Goal: Task Accomplishment & Management: Complete application form

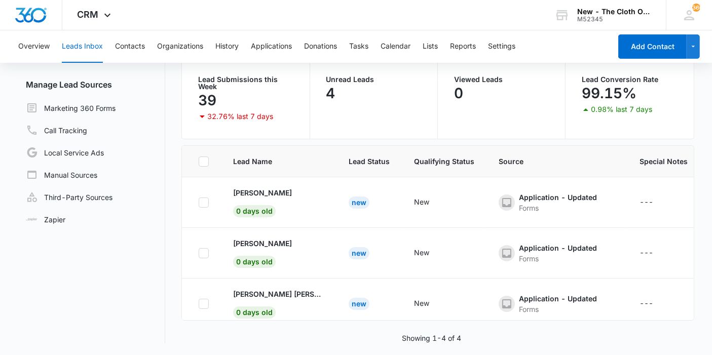
scroll to position [66, 0]
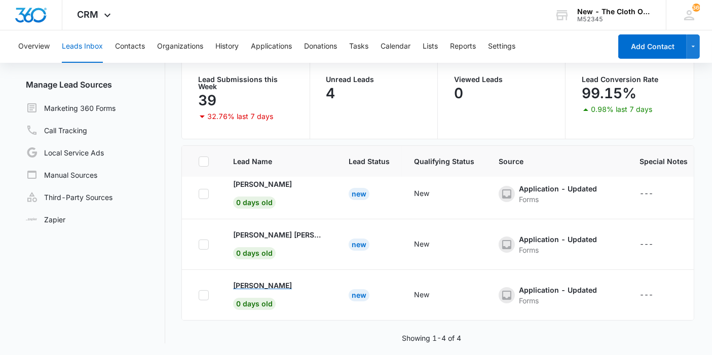
click at [265, 280] on p "[PERSON_NAME]" at bounding box center [262, 285] width 59 height 11
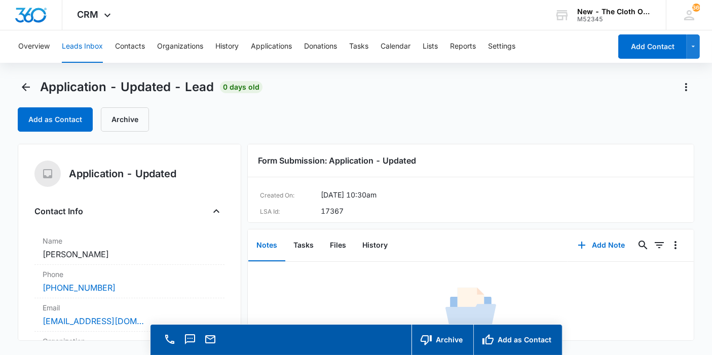
copy dd "[PERSON_NAME]"
drag, startPoint x: 111, startPoint y: 258, endPoint x: 33, endPoint y: 259, distance: 78.5
click at [33, 259] on div "Application - Updated Contact Info Name Cancel Save Changes [PERSON_NAME] Phone…" at bounding box center [129, 242] width 223 height 197
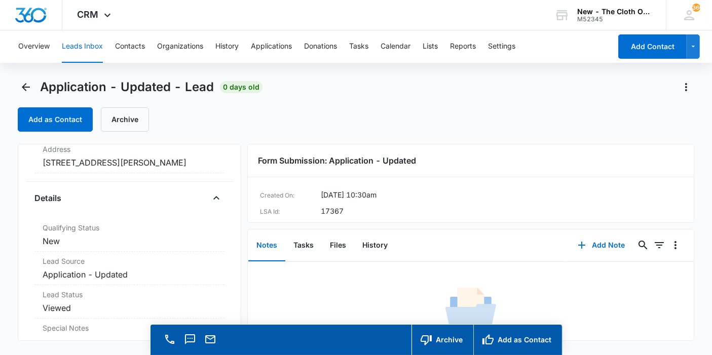
scroll to position [169, 0]
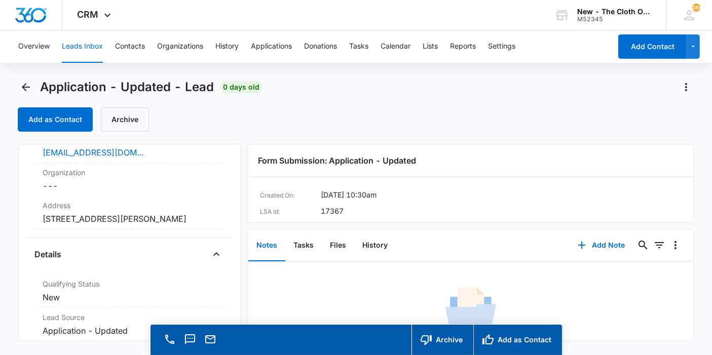
click at [111, 218] on dd "Cancel Save Changes [STREET_ADDRESS][PERSON_NAME]" at bounding box center [130, 219] width 174 height 12
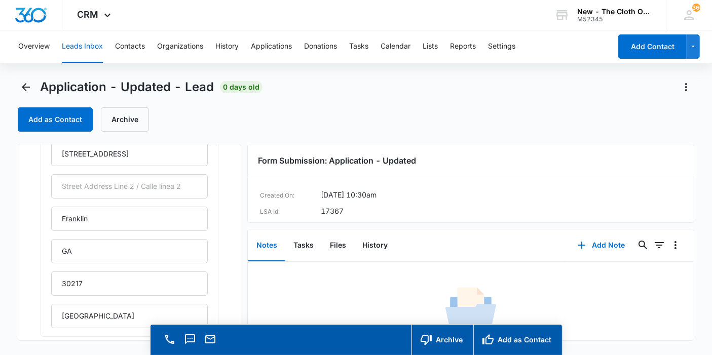
scroll to position [281, 0]
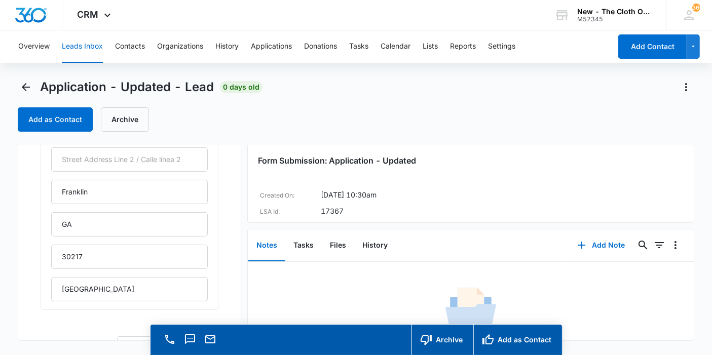
click at [110, 236] on div "[STREET_ADDRESS][PERSON_NAME]" at bounding box center [129, 208] width 157 height 186
click at [126, 233] on input "GA" at bounding box center [129, 224] width 157 height 24
type input "[US_STATE]"
drag, startPoint x: 130, startPoint y: 297, endPoint x: 15, endPoint y: 286, distance: 116.1
click at [16, 286] on main "Application - Updated - Lead 0 days old Add as Contact Archive Application - Up…" at bounding box center [356, 231] width 712 height 305
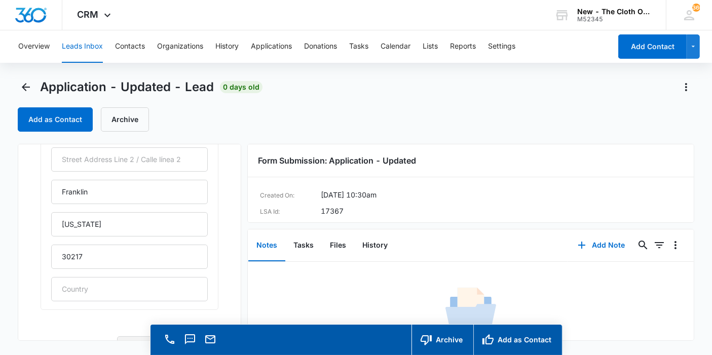
scroll to position [388, 0]
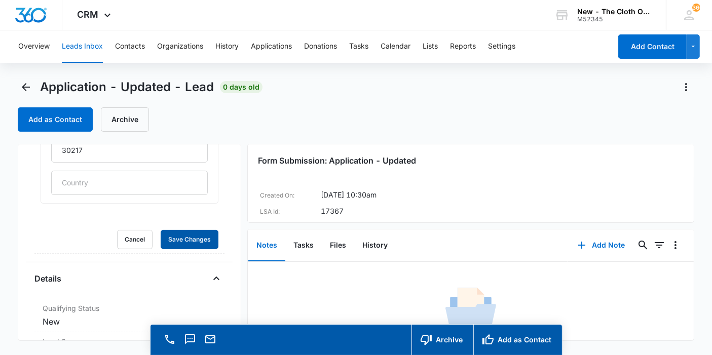
click at [161, 230] on button "Save Changes" at bounding box center [190, 239] width 58 height 19
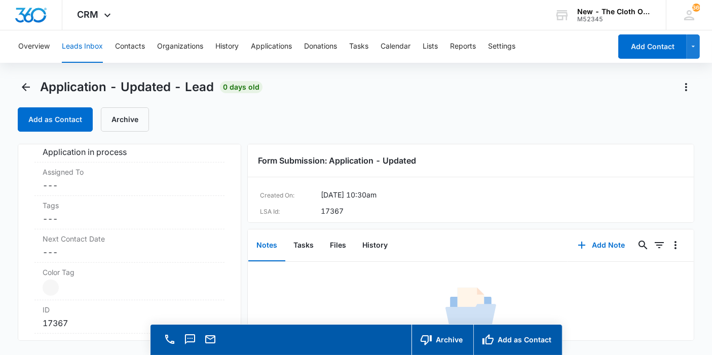
scroll to position [726, 0]
click at [88, 186] on dd "Cancel Save Changes ---" at bounding box center [130, 184] width 174 height 12
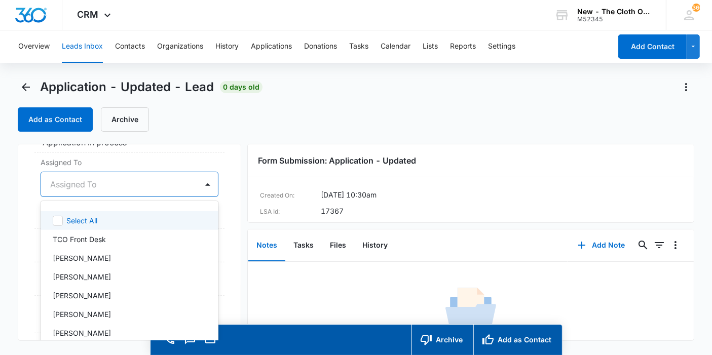
scroll to position [11, 0]
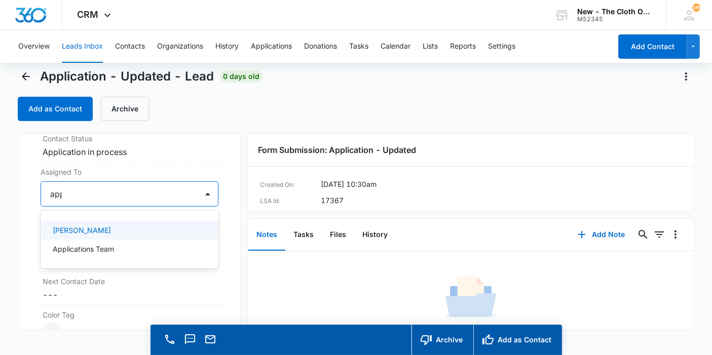
type input "appl"
click at [100, 225] on p "Applications Team" at bounding box center [83, 230] width 61 height 11
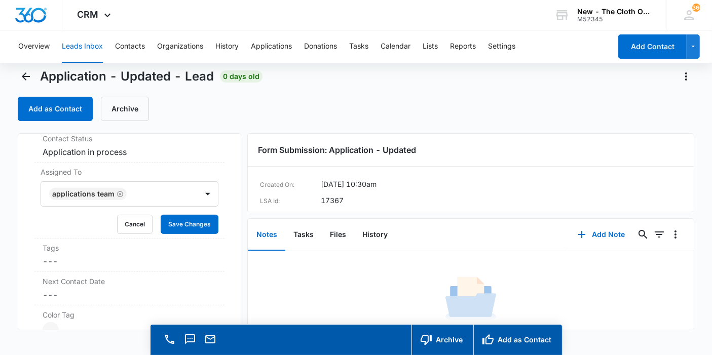
click at [217, 195] on div "Application - Updated Contact Info Name Cancel Save Changes [PERSON_NAME] Phone…" at bounding box center [129, 231] width 223 height 197
click at [197, 215] on button "Save Changes" at bounding box center [190, 224] width 58 height 19
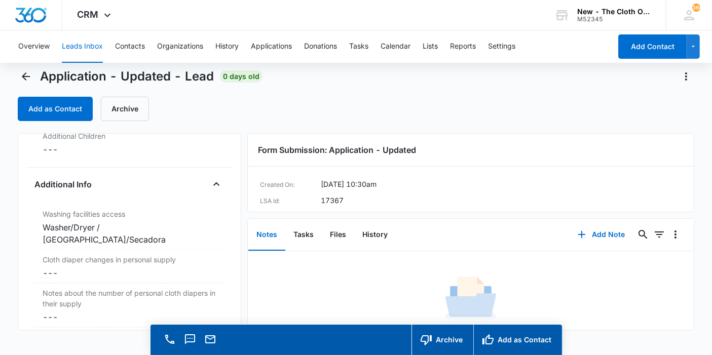
scroll to position [1622, 0]
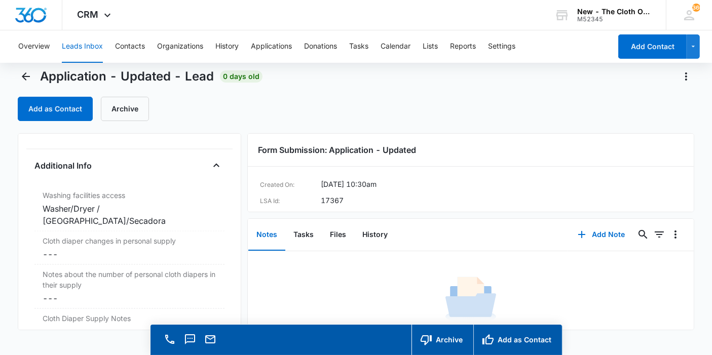
click at [60, 248] on dd "Cancel Save Changes ---" at bounding box center [130, 254] width 174 height 12
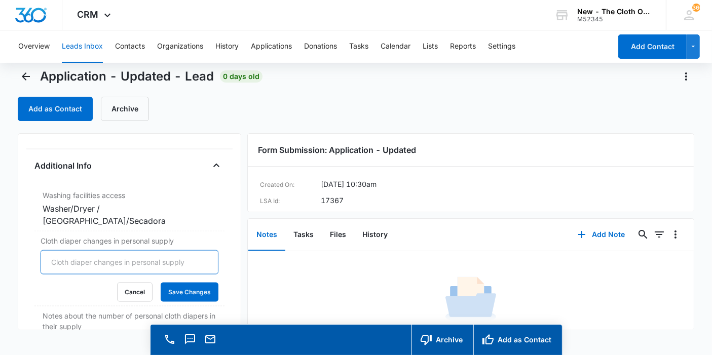
click at [58, 250] on input "Cloth diaper changes in personal supply" at bounding box center [130, 262] width 178 height 24
type input "0"
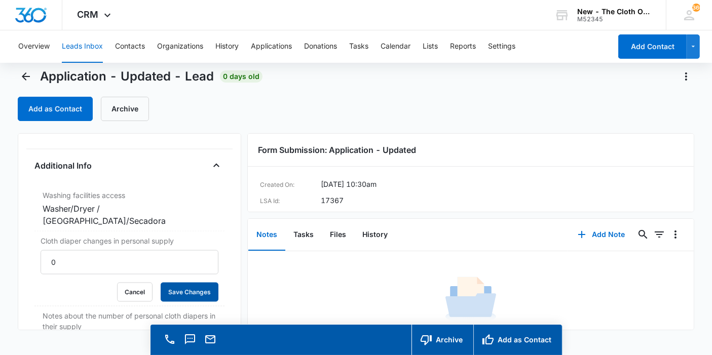
click at [188, 283] on button "Save Changes" at bounding box center [190, 292] width 58 height 19
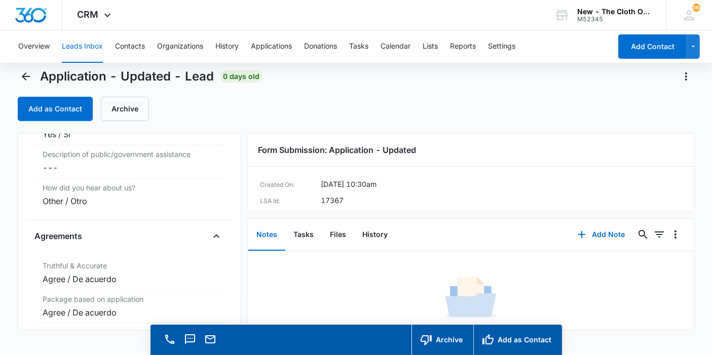
scroll to position [2032, 0]
click at [326, 235] on button "Files" at bounding box center [338, 234] width 32 height 31
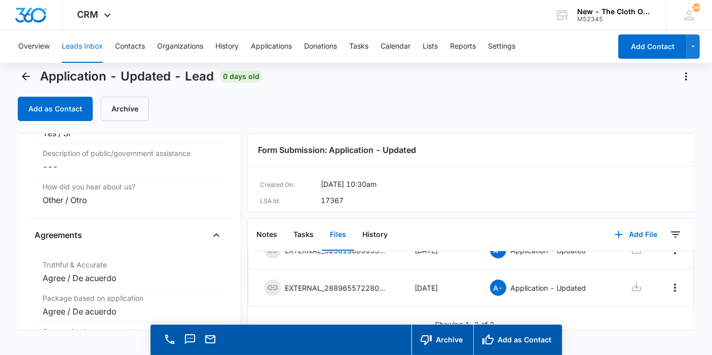
scroll to position [68, 0]
click at [486, 331] on button "Add as Contact" at bounding box center [517, 340] width 89 height 30
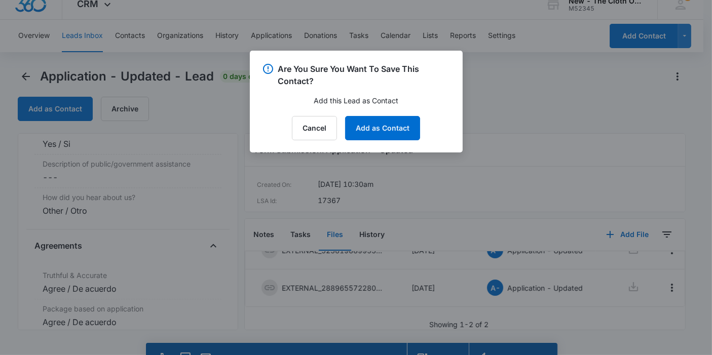
scroll to position [2043, 0]
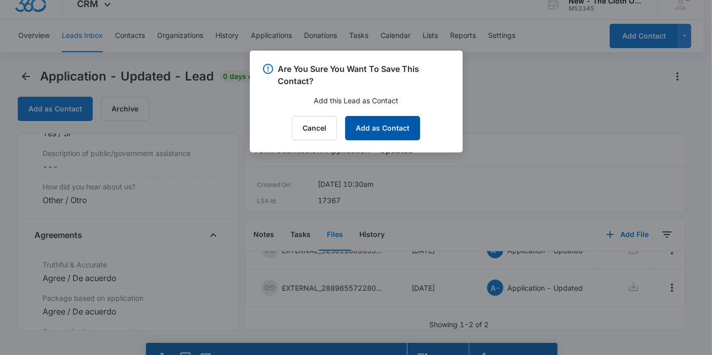
click at [373, 121] on button "Add as Contact" at bounding box center [382, 128] width 75 height 24
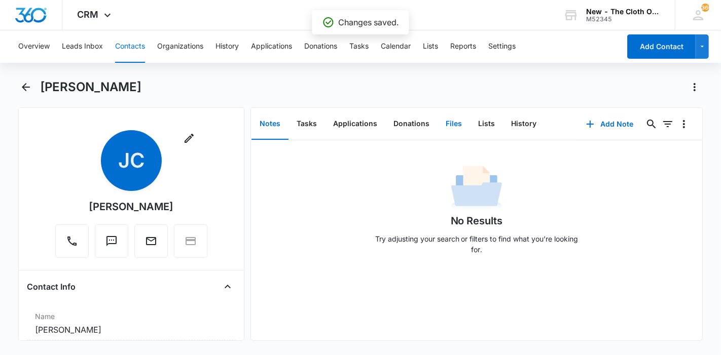
click at [462, 128] on button "Files" at bounding box center [453, 123] width 32 height 31
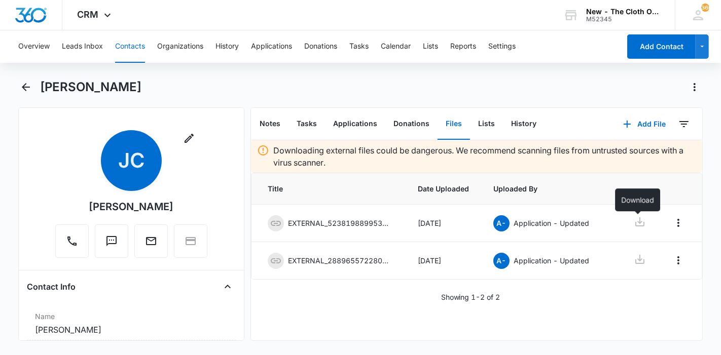
click at [633, 222] on icon at bounding box center [639, 222] width 12 height 12
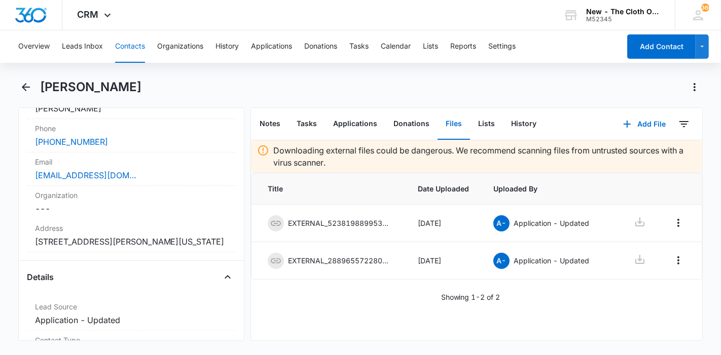
scroll to position [225, 0]
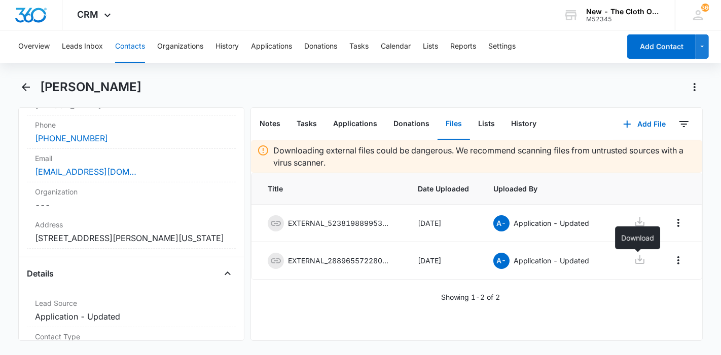
click at [639, 254] on icon at bounding box center [639, 259] width 12 height 12
drag, startPoint x: 125, startPoint y: 89, endPoint x: 43, endPoint y: 92, distance: 82.1
click at [43, 92] on div "[PERSON_NAME]" at bounding box center [371, 87] width 663 height 16
copy h1 "[PERSON_NAME]"
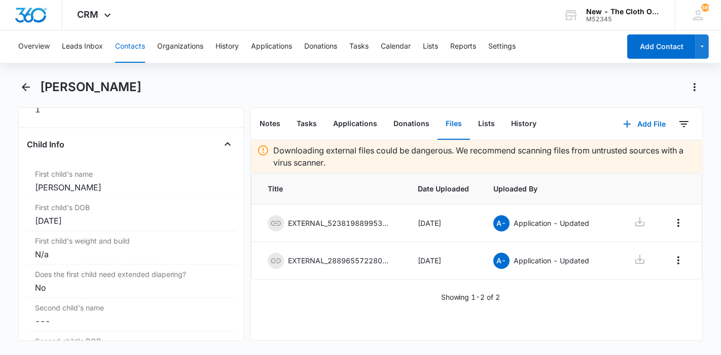
scroll to position [1238, 0]
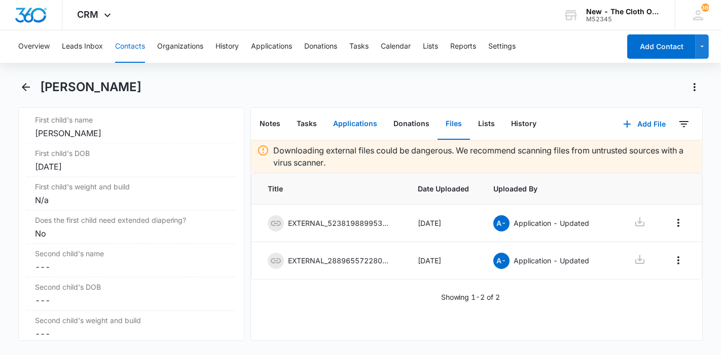
click at [346, 129] on button "Applications" at bounding box center [355, 123] width 60 height 31
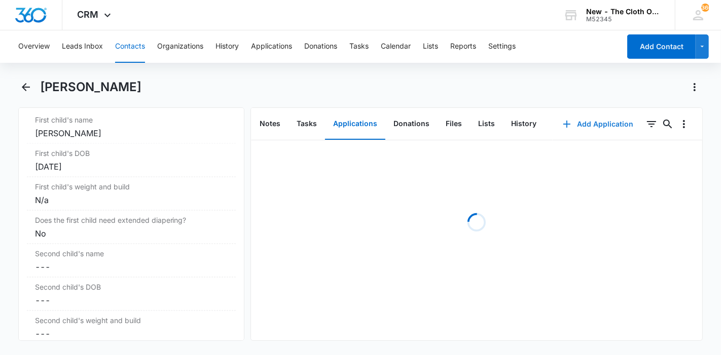
click at [596, 120] on button "Add Application" at bounding box center [597, 124] width 91 height 24
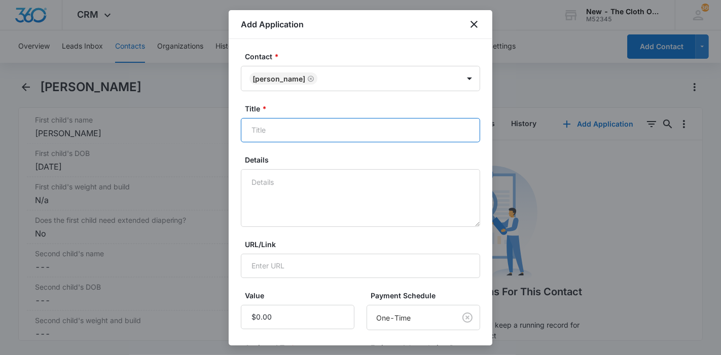
click at [354, 121] on input "Title *" at bounding box center [360, 130] width 239 height 24
type input "D"
paste input "[PERSON_NAME]"
type input "EDD [DATE] - Applicant - [PERSON_NAME]"
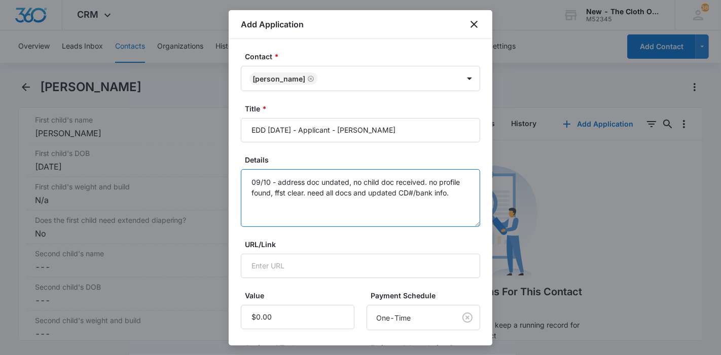
scroll to position [144, 0]
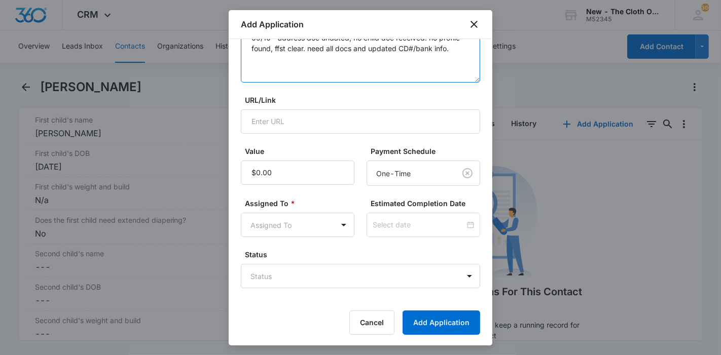
type textarea "09/10 - address doc undated, no child doc received. no profile found, ffst clea…"
click at [344, 219] on body "CRM Apps Reputation Forms CRM Email Ads Intelligence Brand Settings New - The C…" at bounding box center [360, 177] width 721 height 355
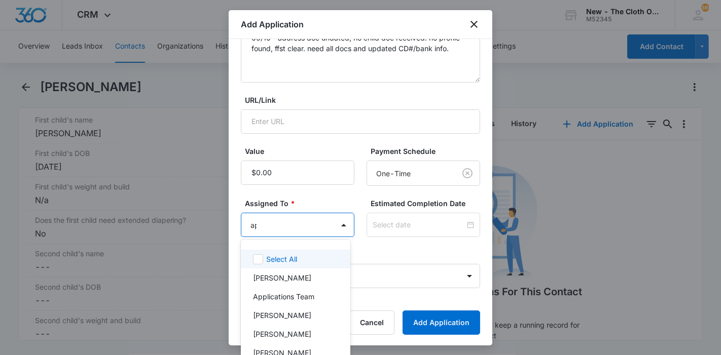
type input "app"
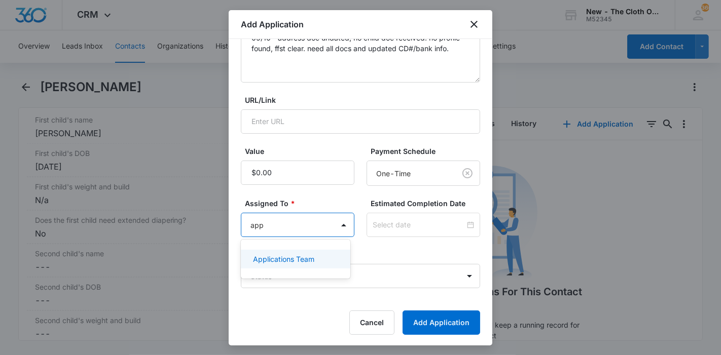
click at [323, 253] on div "Applications Team" at bounding box center [295, 259] width 109 height 19
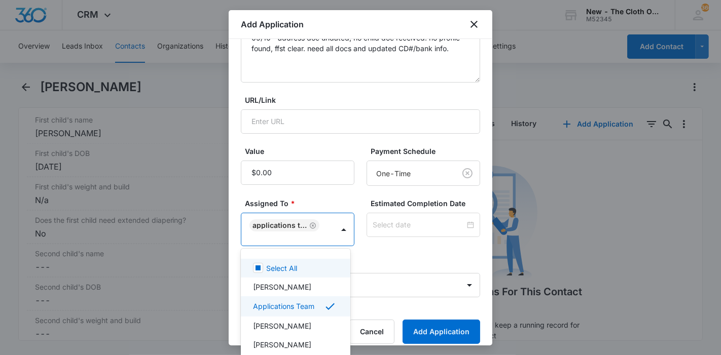
click at [373, 247] on div at bounding box center [360, 177] width 721 height 355
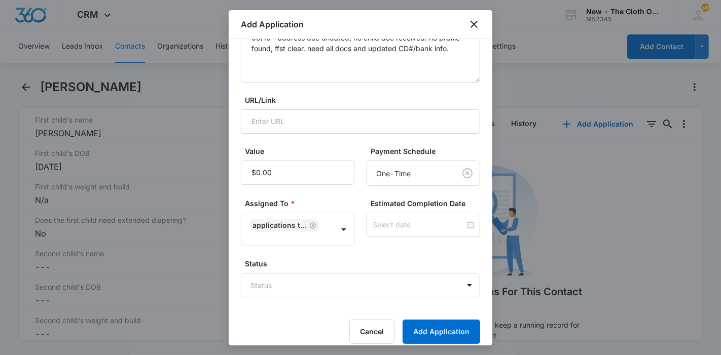
click at [389, 222] on input at bounding box center [418, 224] width 92 height 11
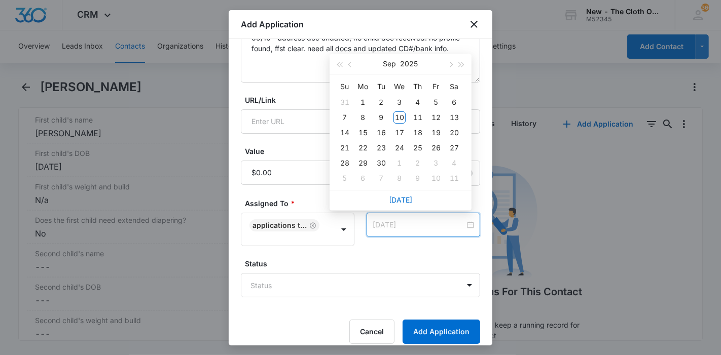
type input "[DATE]"
click at [449, 61] on button "button" at bounding box center [449, 64] width 11 height 20
click at [384, 163] on div "25" at bounding box center [381, 163] width 12 height 12
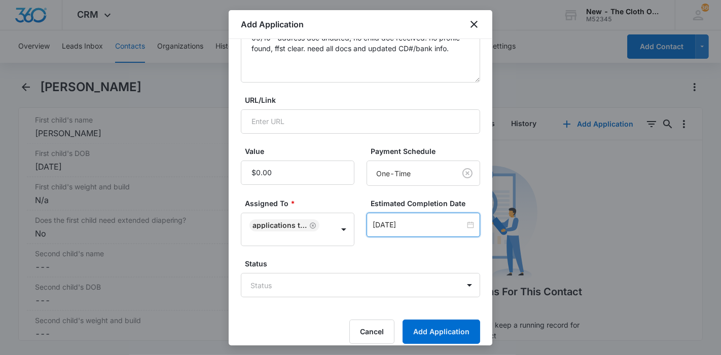
click at [420, 228] on input "[DATE]" at bounding box center [418, 224] width 92 height 11
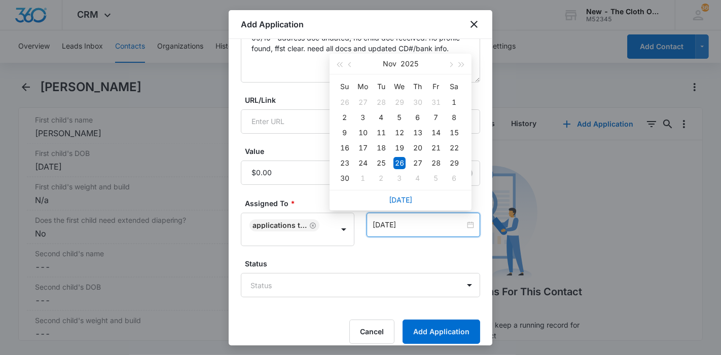
type input "[DATE]"
click at [362, 163] on div "24" at bounding box center [363, 163] width 12 height 12
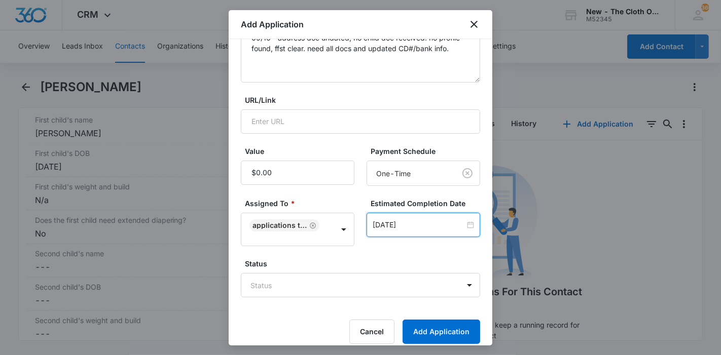
click at [365, 281] on body "CRM Apps Reputation Forms CRM Email Ads Intelligence Brand Settings New - The C…" at bounding box center [360, 177] width 721 height 355
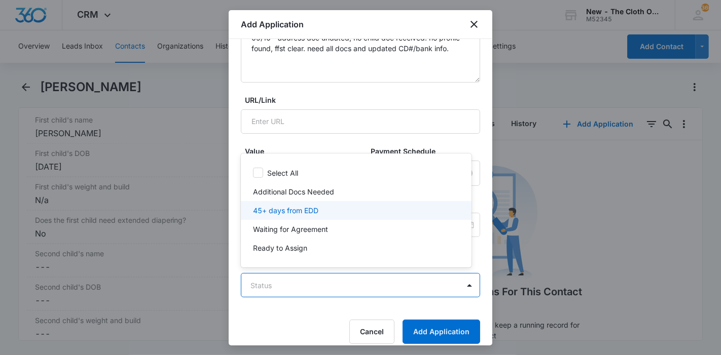
click at [350, 213] on div "45+ days from EDD" at bounding box center [355, 210] width 204 height 11
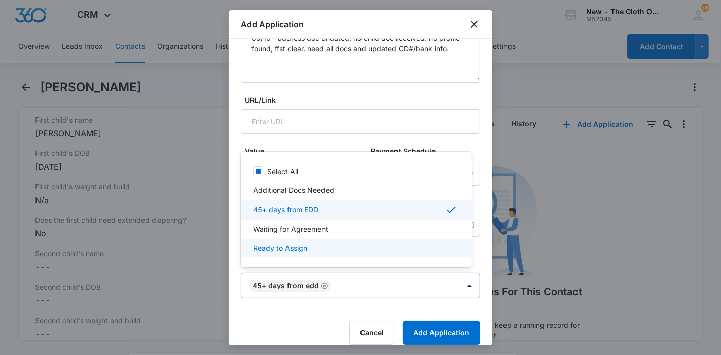
click at [430, 331] on div at bounding box center [360, 177] width 721 height 355
click at [430, 331] on button "Add Application" at bounding box center [441, 333] width 78 height 24
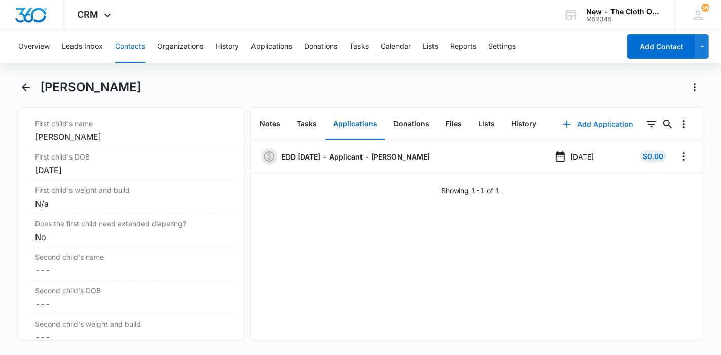
scroll to position [1238, 0]
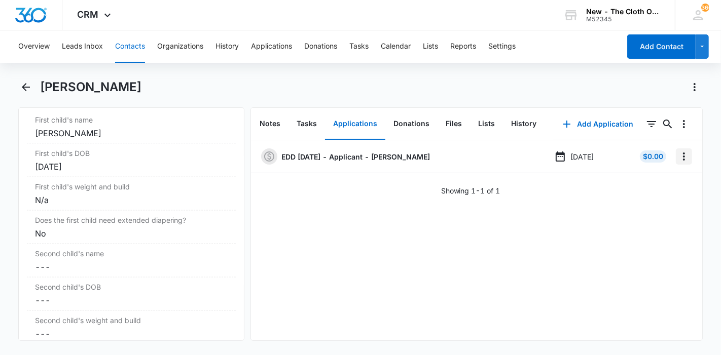
click at [677, 157] on icon "Overflow Menu" at bounding box center [683, 156] width 12 height 12
click at [642, 186] on div "Edit" at bounding box center [647, 184] width 21 height 7
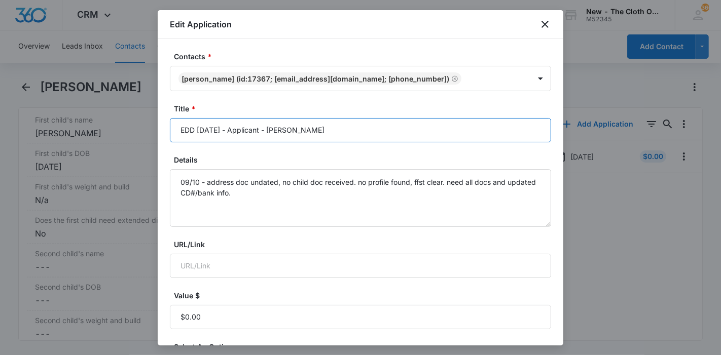
click at [214, 132] on input "EDD [DATE] - Applicant - [PERSON_NAME]" at bounding box center [360, 130] width 381 height 24
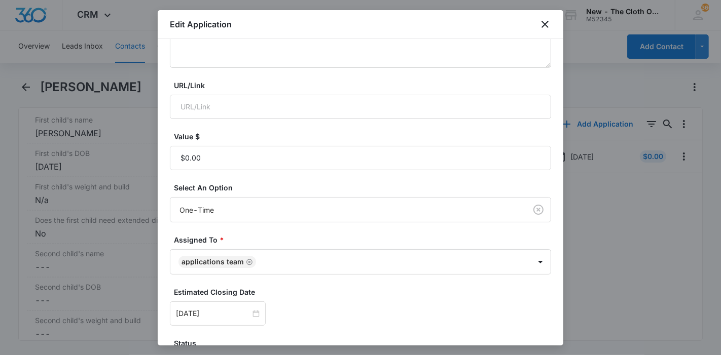
scroll to position [238, 0]
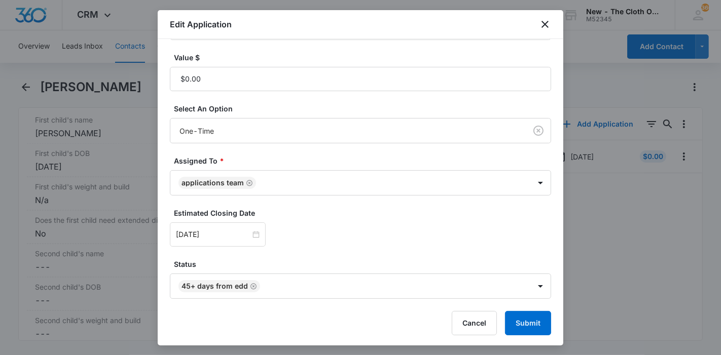
type input "EDD [DATE] - Applicant - [PERSON_NAME]"
click at [530, 318] on button "Submit" at bounding box center [528, 323] width 46 height 24
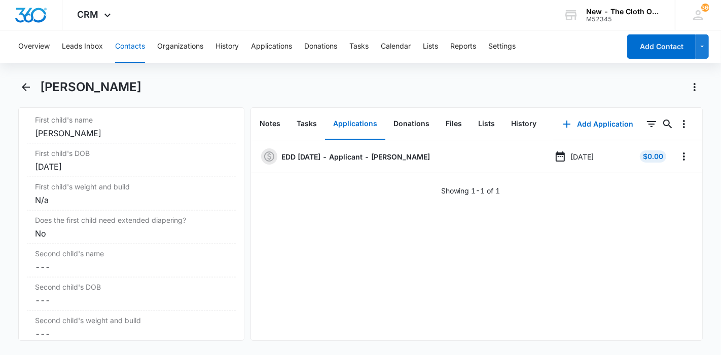
click at [175, 76] on div "Overview Leads Inbox Contacts Organizations History Applications Donations Task…" at bounding box center [360, 191] width 721 height 323
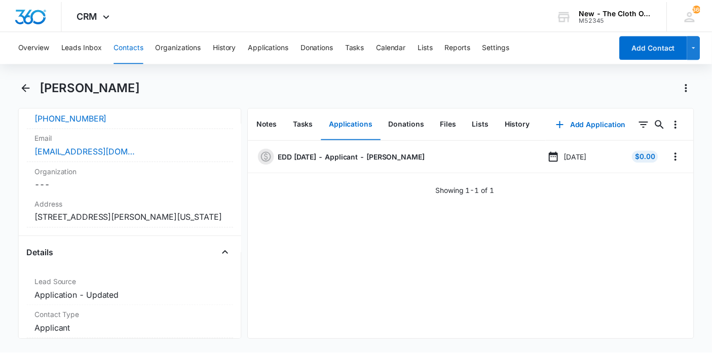
scroll to position [225, 0]
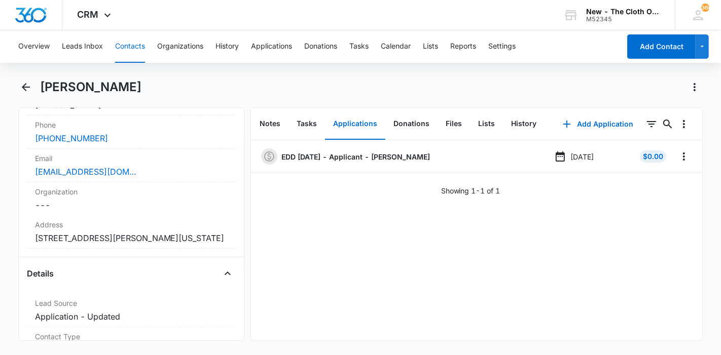
drag, startPoint x: 137, startPoint y: 89, endPoint x: 42, endPoint y: 88, distance: 95.8
click at [42, 88] on div "[PERSON_NAME]" at bounding box center [371, 87] width 663 height 16
copy h1 "[PERSON_NAME]"
click at [77, 47] on button "Leads Inbox" at bounding box center [82, 46] width 41 height 32
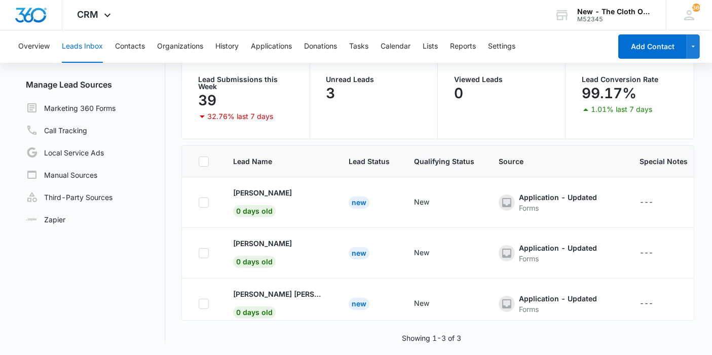
scroll to position [16, 0]
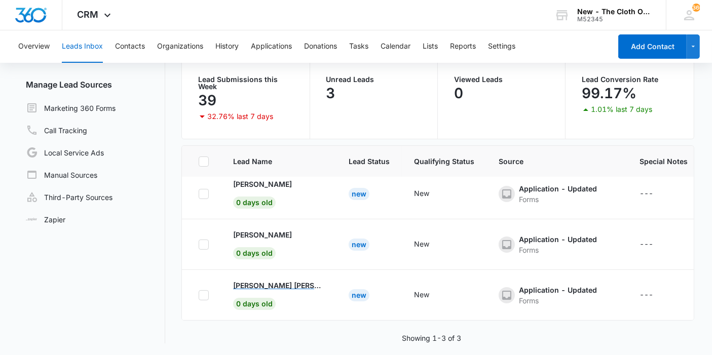
click at [294, 280] on p "[PERSON_NAME] [PERSON_NAME]" at bounding box center [278, 285] width 91 height 11
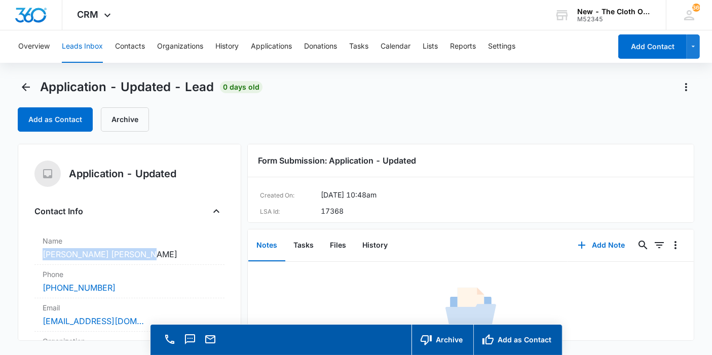
copy dd "[PERSON_NAME] [PERSON_NAME]"
drag, startPoint x: 150, startPoint y: 250, endPoint x: 25, endPoint y: 257, distance: 125.3
click at [25, 257] on div "Application - Updated Contact Info Name Cancel Save Changes [PERSON_NAME] [PERS…" at bounding box center [129, 242] width 223 height 197
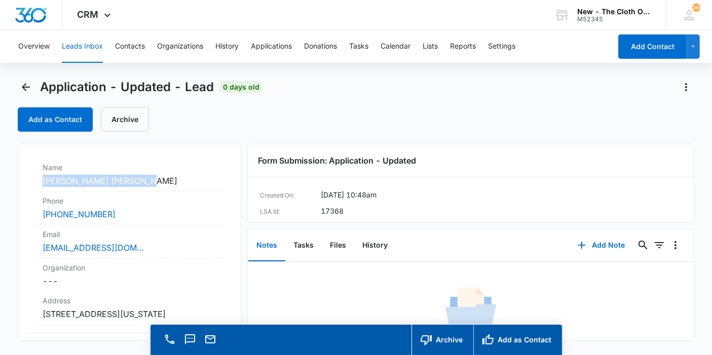
scroll to position [56, 0]
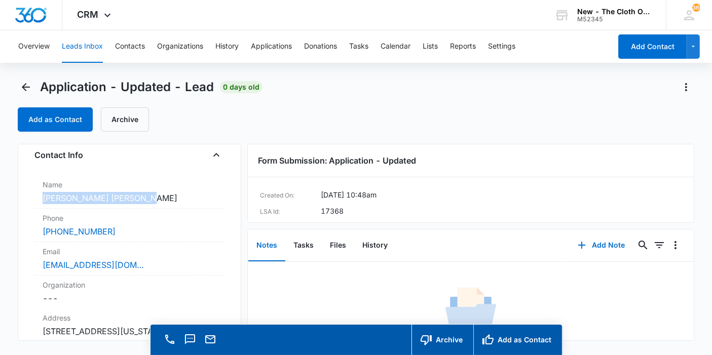
click at [111, 193] on dd "Cancel Save Changes [PERSON_NAME] [PERSON_NAME]" at bounding box center [130, 198] width 174 height 12
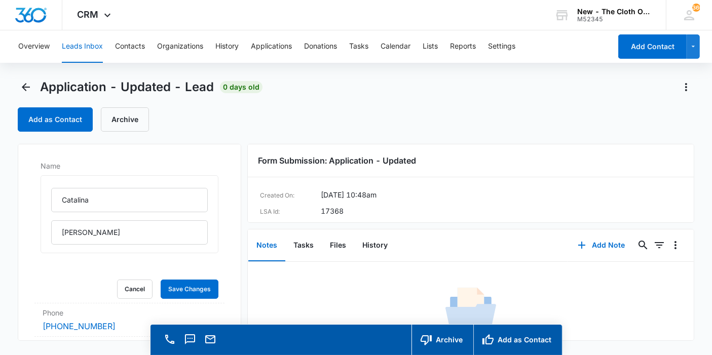
scroll to position [112, 0]
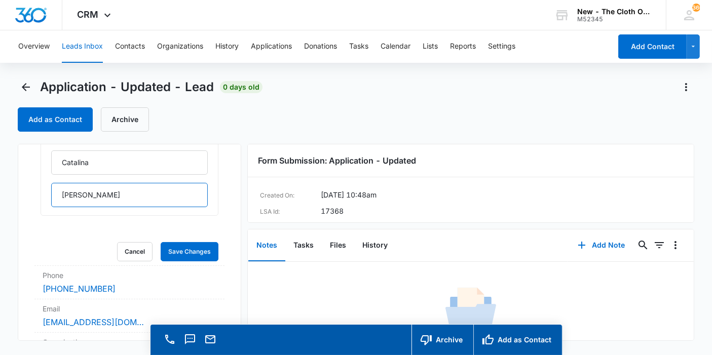
click at [85, 193] on input "[PERSON_NAME]" at bounding box center [129, 195] width 157 height 24
type input "[PERSON_NAME]"
click at [169, 255] on button "Save Changes" at bounding box center [190, 251] width 58 height 19
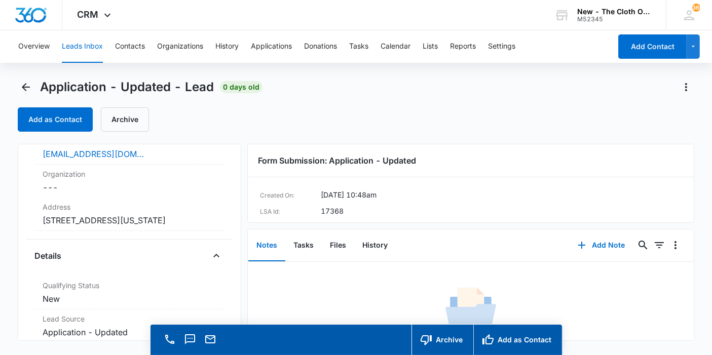
scroll to position [281, 0]
click at [162, 226] on dd "Cancel Save Changes [STREET_ADDRESS][US_STATE]" at bounding box center [130, 220] width 174 height 12
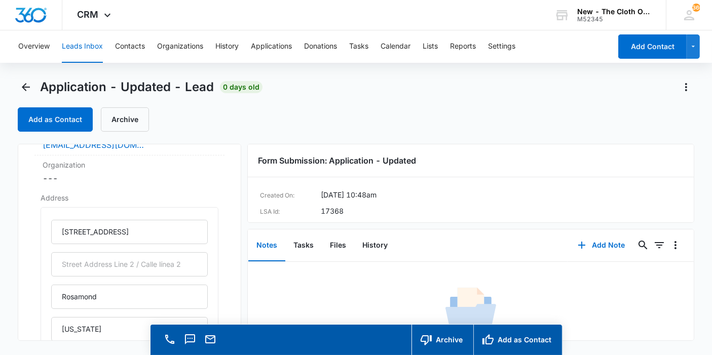
scroll to position [168, 0]
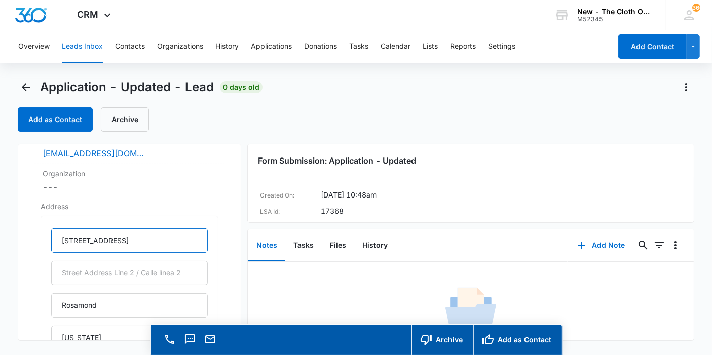
click at [98, 237] on input "[STREET_ADDRESS]" at bounding box center [129, 241] width 157 height 24
click at [109, 239] on input "[STREET_ADDRESS]" at bounding box center [129, 241] width 157 height 24
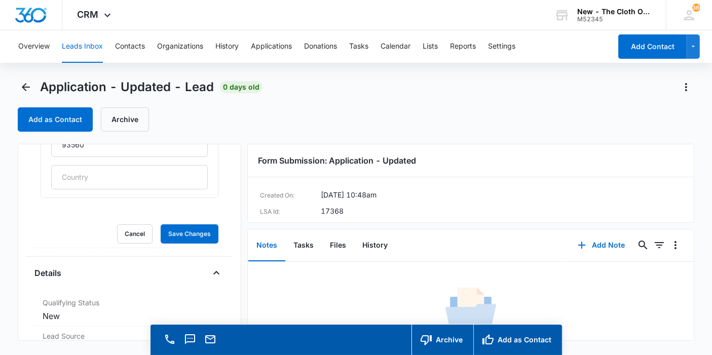
type input "[STREET_ADDRESS]"
click at [171, 229] on button "Save Changes" at bounding box center [190, 233] width 58 height 19
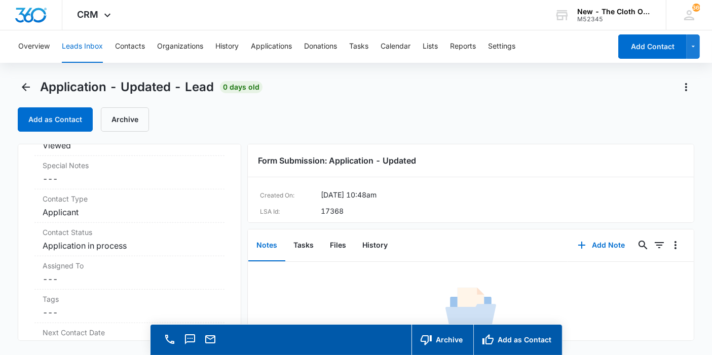
scroll to position [674, 0]
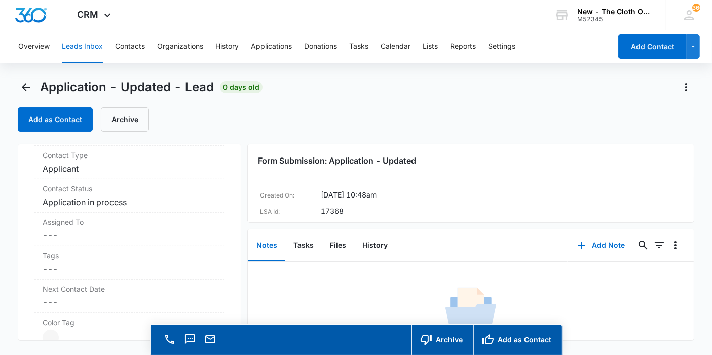
click at [97, 230] on dd "Cancel Save Changes ---" at bounding box center [130, 236] width 174 height 12
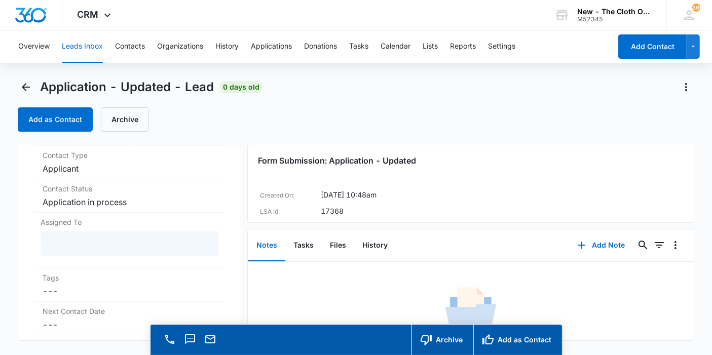
click at [90, 239] on div at bounding box center [130, 244] width 178 height 24
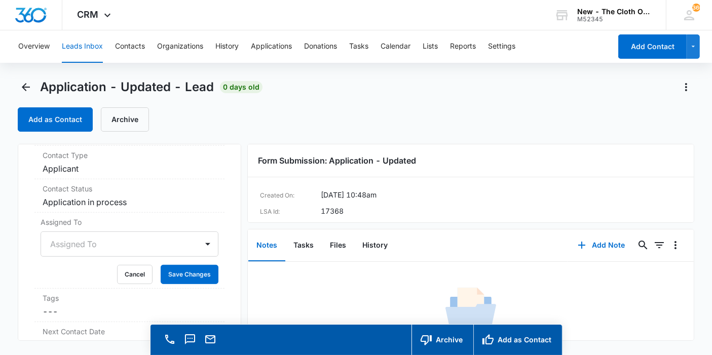
click at [90, 239] on div "Assigned To" at bounding box center [130, 244] width 178 height 25
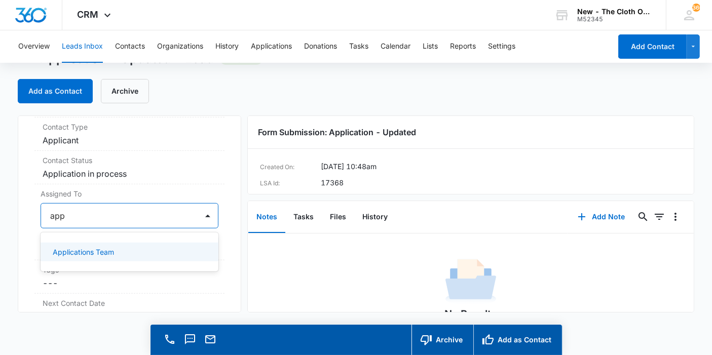
type input "appl"
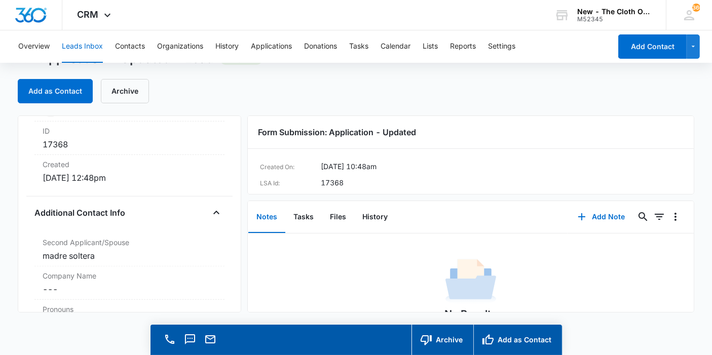
scroll to position [444, 0]
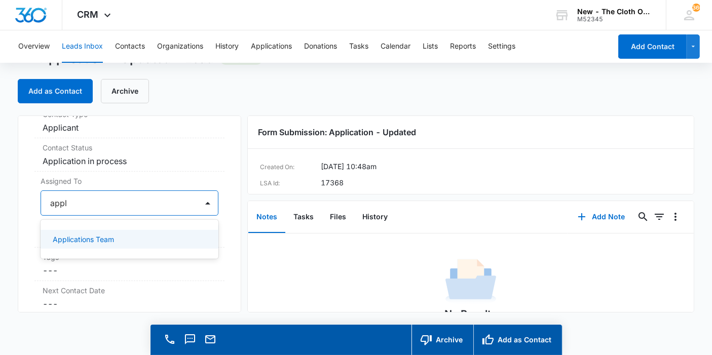
click at [80, 245] on p "Applications Team" at bounding box center [83, 239] width 61 height 11
drag, startPoint x: 232, startPoint y: 232, endPoint x: 225, endPoint y: 233, distance: 6.2
click at [232, 232] on div "Application - Updated Contact Info Name Cancel Save Changes [PERSON_NAME] [PERS…" at bounding box center [129, 214] width 223 height 197
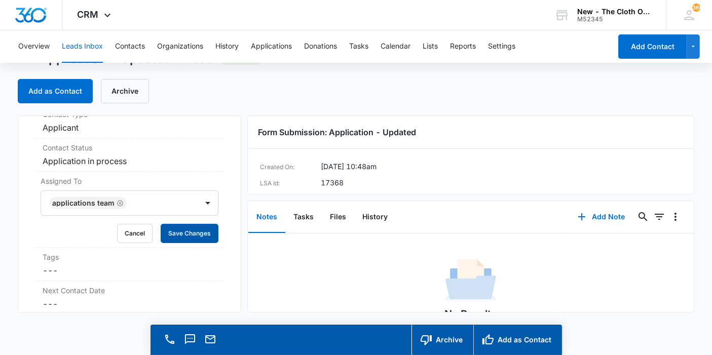
click at [201, 238] on button "Save Changes" at bounding box center [190, 233] width 58 height 19
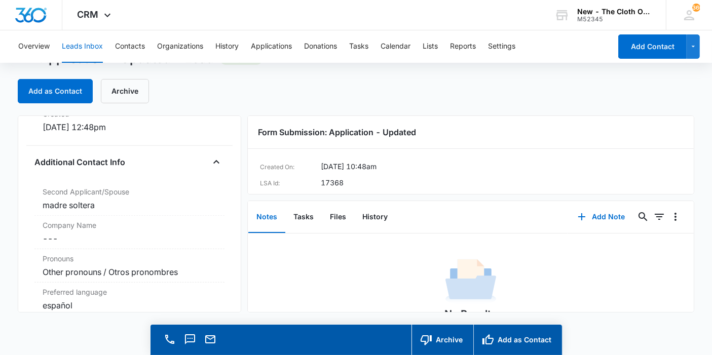
scroll to position [781, 0]
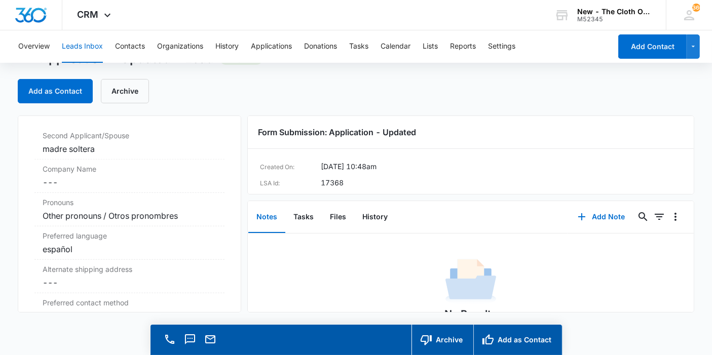
click at [130, 155] on div "madre soltera" at bounding box center [130, 149] width 174 height 12
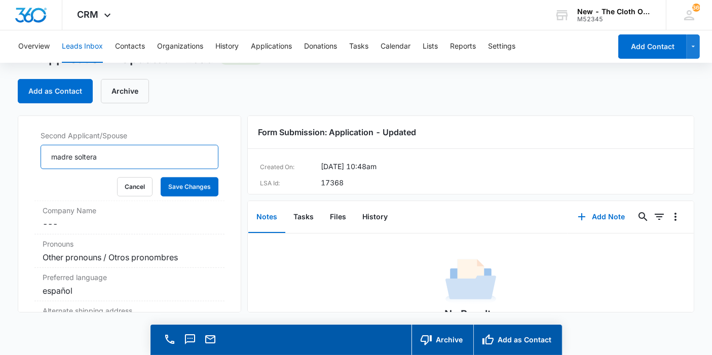
click at [56, 166] on input "madre soltera" at bounding box center [130, 157] width 178 height 24
click at [75, 166] on input "Madre soltera" at bounding box center [130, 156] width 178 height 24
drag, startPoint x: 107, startPoint y: 166, endPoint x: 42, endPoint y: 164, distance: 65.4
click at [42, 164] on input "Madre Soltera" at bounding box center [130, 156] width 178 height 24
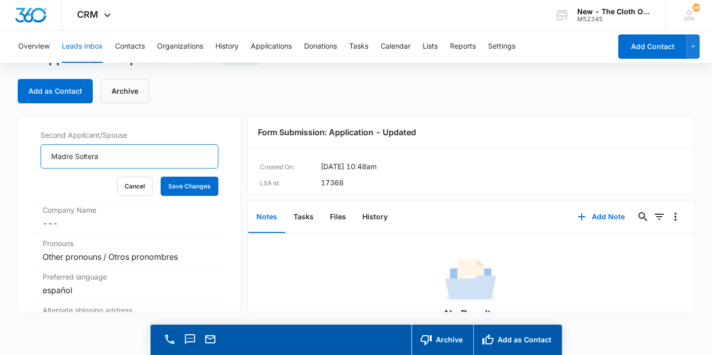
click at [125, 169] on input "Madre Soltera" at bounding box center [130, 156] width 178 height 24
paste input "Single Mother"
type input "Madre Soltera / Single Mother"
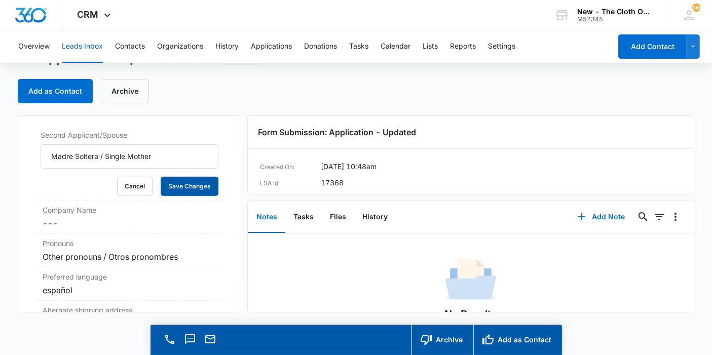
click at [172, 196] on button "Save Changes" at bounding box center [190, 186] width 58 height 19
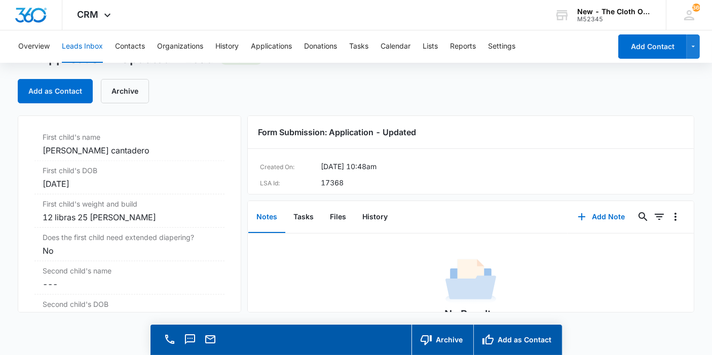
scroll to position [1148, 0]
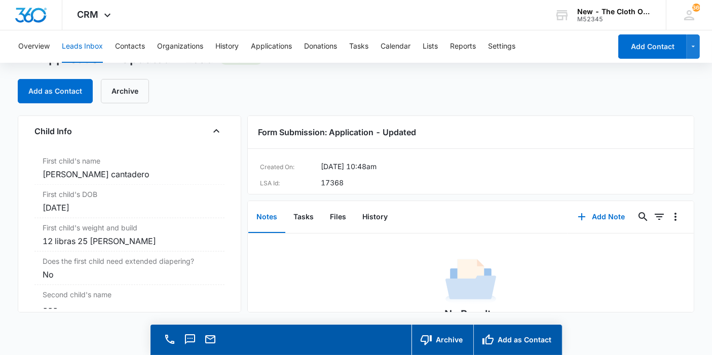
click at [163, 180] on div "[PERSON_NAME] cantadero" at bounding box center [130, 174] width 174 height 12
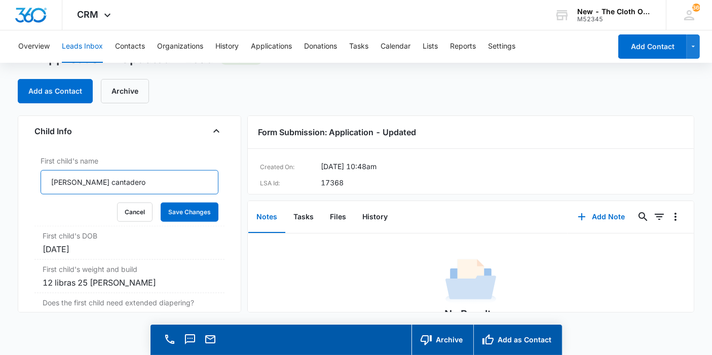
click at [119, 195] on input "[PERSON_NAME] cantadero" at bounding box center [130, 182] width 178 height 24
type input "[PERSON_NAME] Cantadero"
click at [176, 213] on button "Save Changes" at bounding box center [190, 212] width 58 height 19
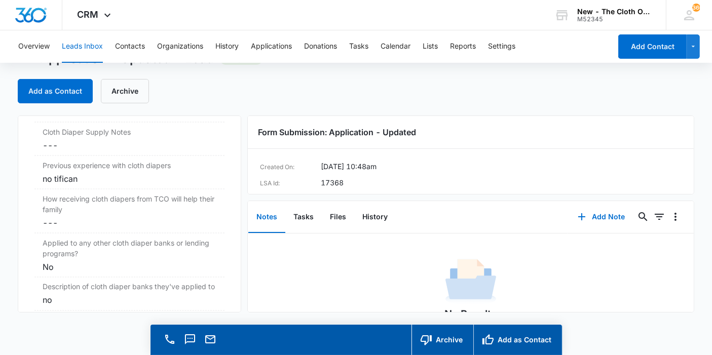
scroll to position [1782, 0]
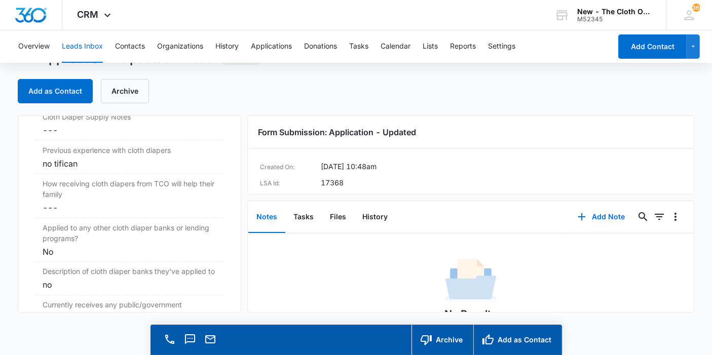
click at [87, 170] on div "no tifican" at bounding box center [130, 164] width 174 height 12
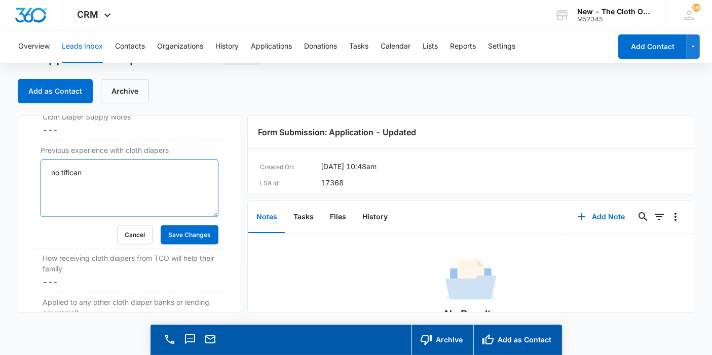
drag, startPoint x: 98, startPoint y: 178, endPoint x: 39, endPoint y: 176, distance: 59.8
click at [39, 176] on div "Previous experience with cloth diapers no tifican Cancel Save Changes" at bounding box center [129, 195] width 190 height 108
click at [123, 244] on button "Cancel" at bounding box center [134, 234] width 35 height 19
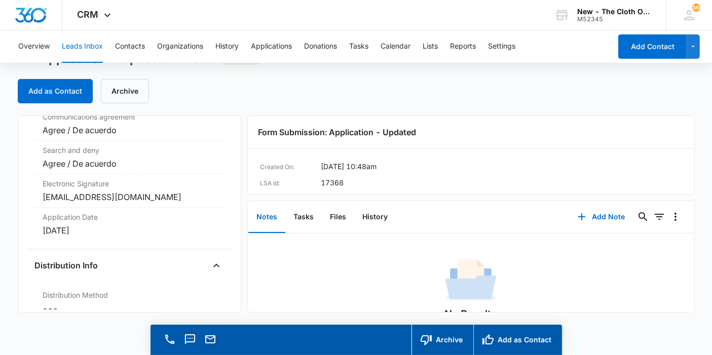
scroll to position [2233, 0]
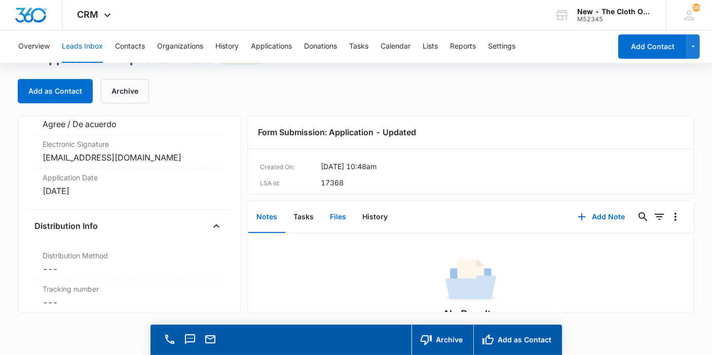
click at [328, 219] on button "Files" at bounding box center [338, 217] width 32 height 31
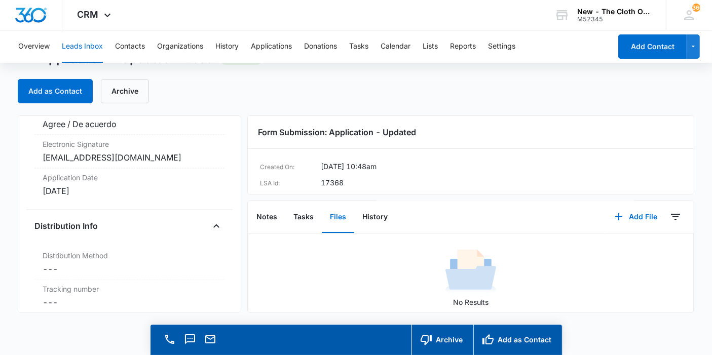
scroll to position [56, 0]
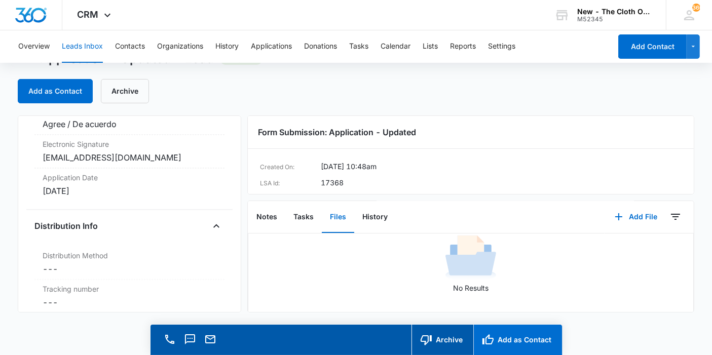
click at [551, 348] on button "Add as Contact" at bounding box center [517, 340] width 89 height 30
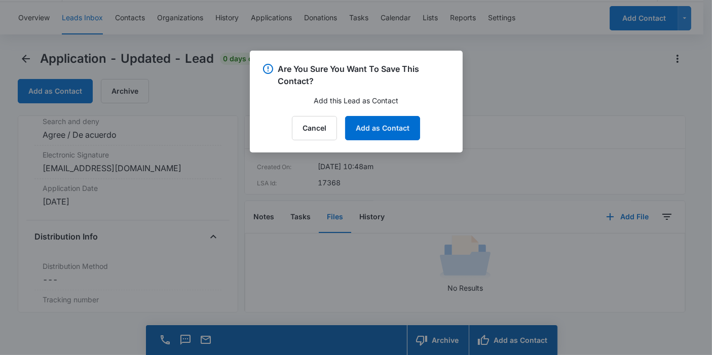
scroll to position [2243, 0]
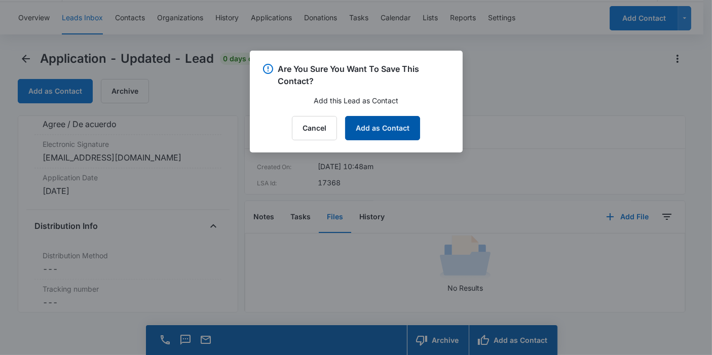
click at [398, 138] on button "Add as Contact" at bounding box center [382, 128] width 75 height 24
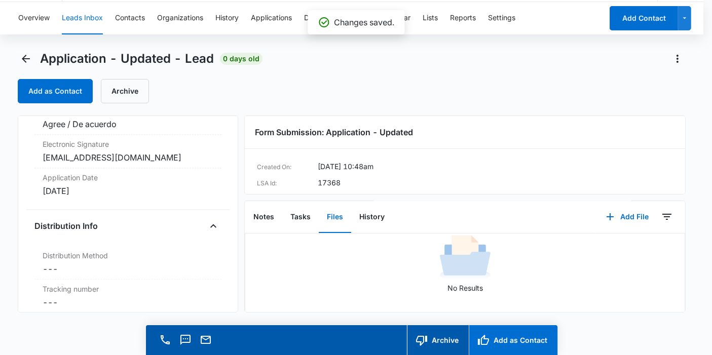
scroll to position [2233, 0]
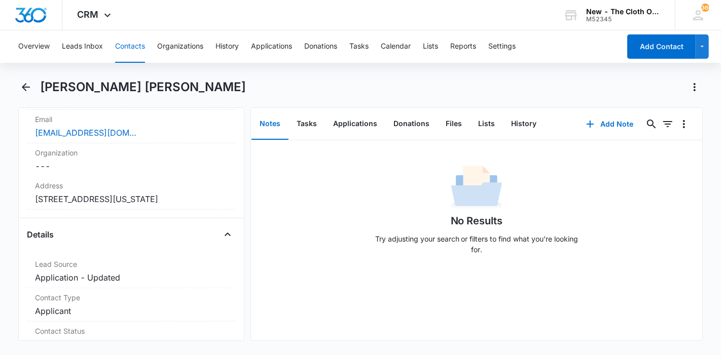
scroll to position [281, 0]
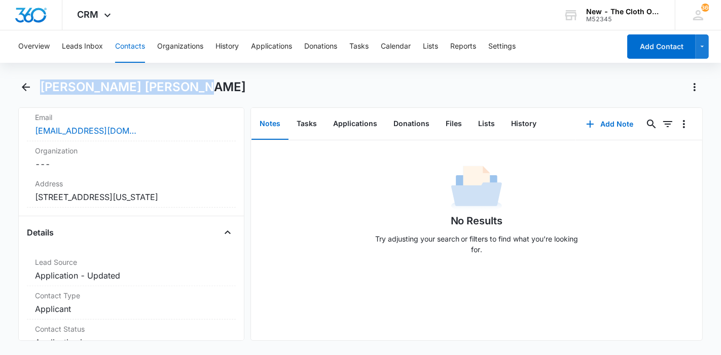
drag, startPoint x: 176, startPoint y: 87, endPoint x: 42, endPoint y: 82, distance: 134.4
click at [42, 82] on div "[PERSON_NAME] [PERSON_NAME]" at bounding box center [371, 87] width 663 height 16
copy h1 "[PERSON_NAME] [PERSON_NAME]"
click at [210, 86] on div "[PERSON_NAME] [PERSON_NAME]" at bounding box center [371, 87] width 663 height 16
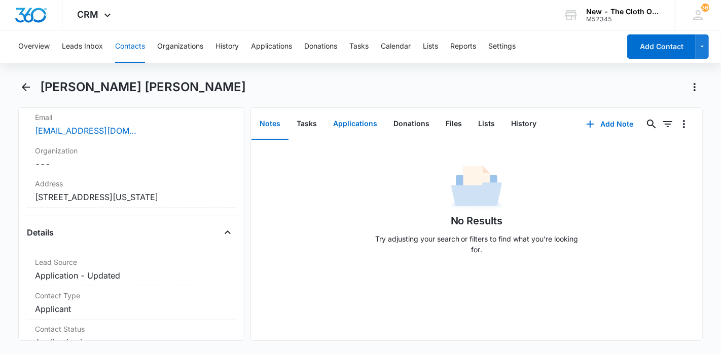
click at [370, 122] on button "Applications" at bounding box center [355, 123] width 60 height 31
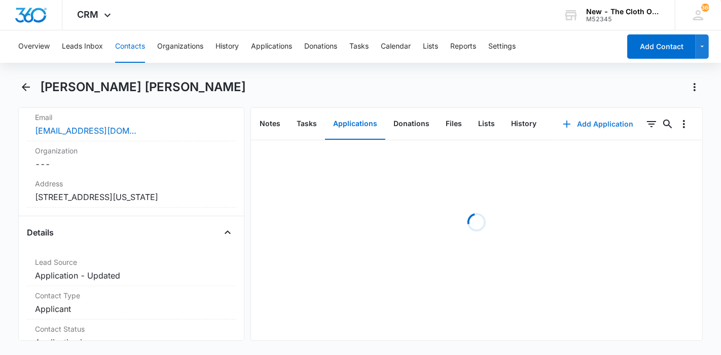
click at [580, 124] on button "Add Application" at bounding box center [597, 124] width 91 height 24
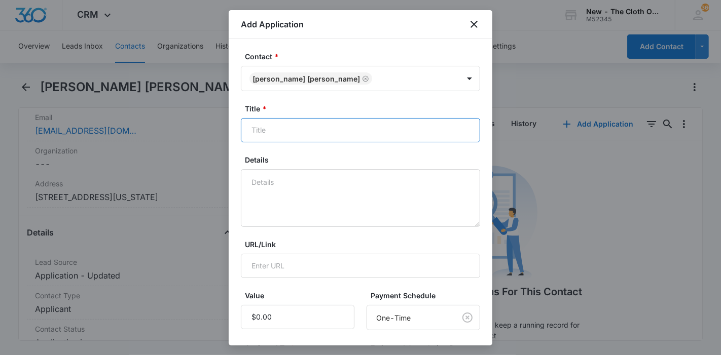
click at [346, 118] on input "Title *" at bounding box center [360, 130] width 239 height 24
paste input "[PERSON_NAME] [PERSON_NAME]"
type input "Applicant - [PERSON_NAME] [PERSON_NAME]"
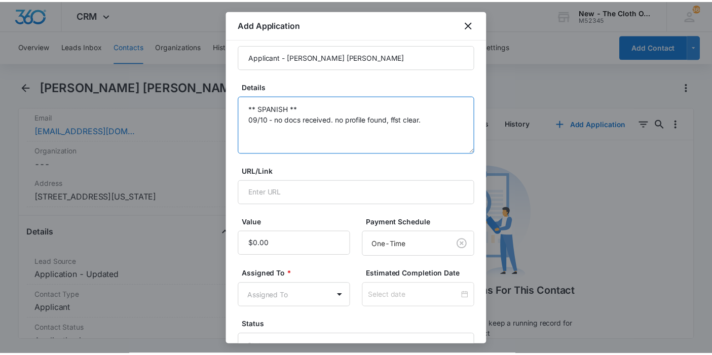
scroll to position [144, 0]
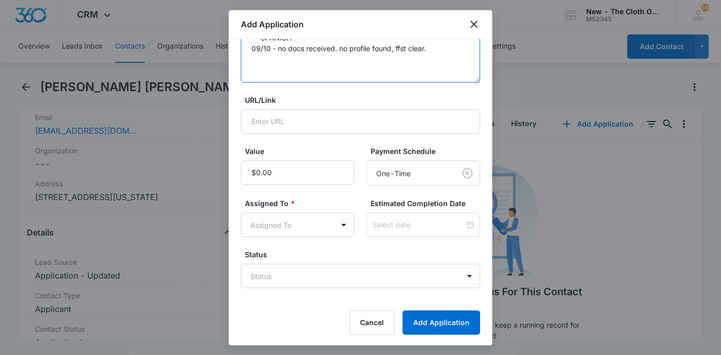
type textarea "** SPANISH ** 09/10 - no docs received. no profile found, ffst clear."
click at [325, 223] on body "CRM Apps Reputation Forms CRM Email Ads Intelligence Brand Settings New - The C…" at bounding box center [360, 177] width 721 height 355
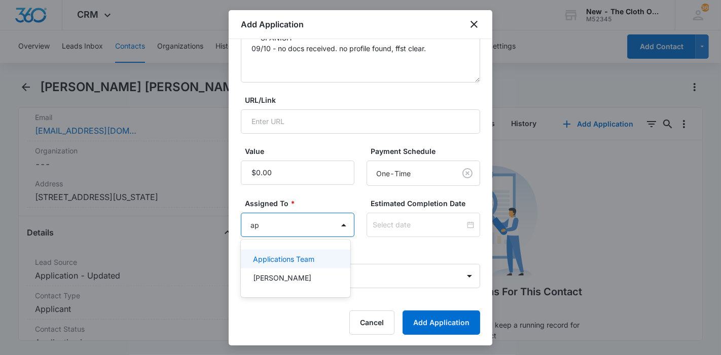
type input "app"
click at [312, 257] on p "Applications Team" at bounding box center [283, 259] width 61 height 11
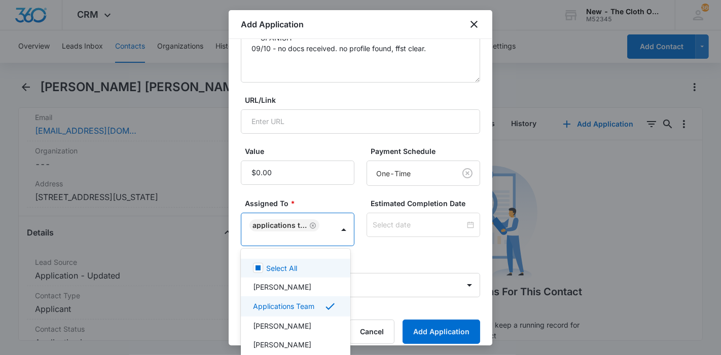
click at [375, 230] on div at bounding box center [360, 177] width 721 height 355
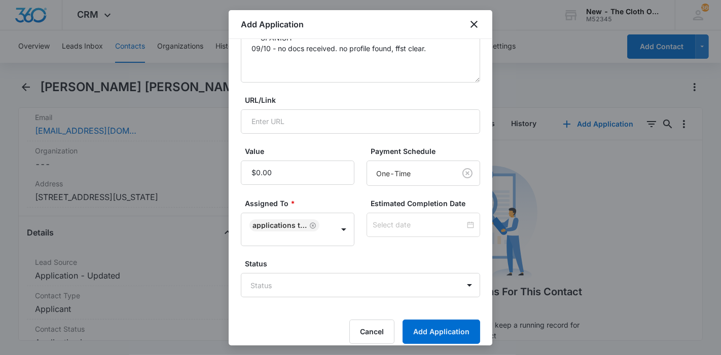
click at [375, 230] on div at bounding box center [423, 225] width 114 height 24
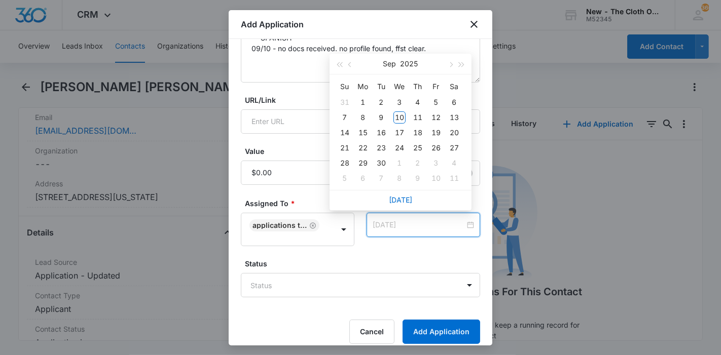
click at [401, 128] on div "17" at bounding box center [399, 133] width 12 height 12
type input "[DATE]"
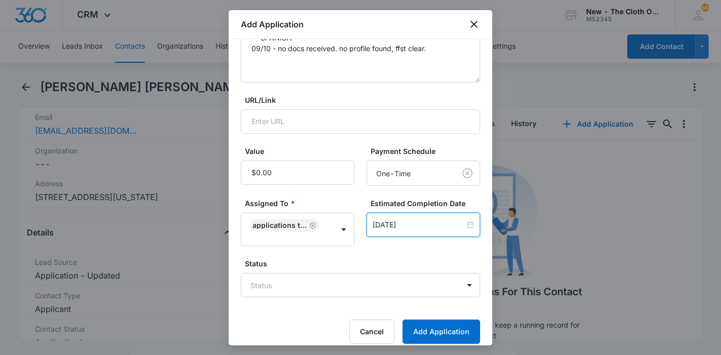
click at [353, 280] on body "CRM Apps Reputation Forms CRM Email Ads Intelligence Brand Settings New - The C…" at bounding box center [360, 177] width 721 height 355
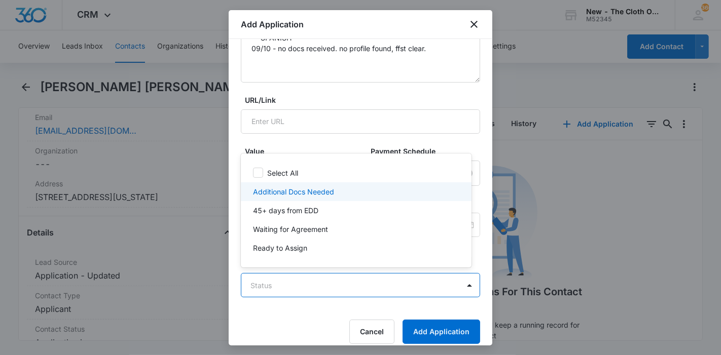
click at [347, 191] on div "Additional Docs Needed" at bounding box center [355, 191] width 204 height 11
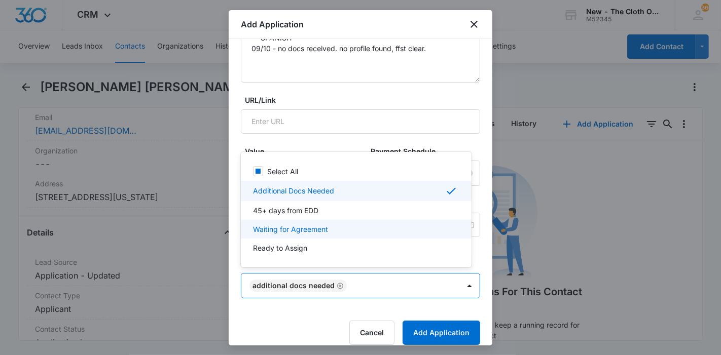
click at [446, 335] on div at bounding box center [360, 177] width 721 height 355
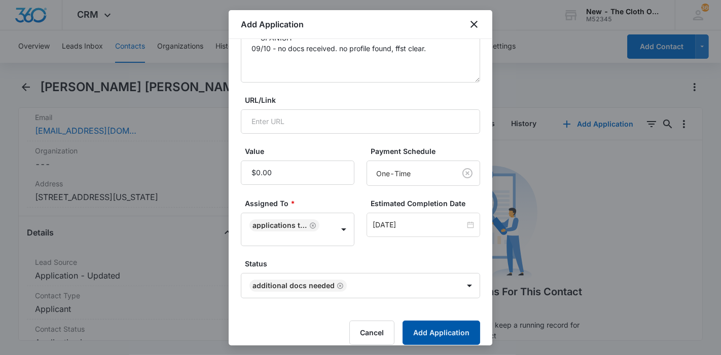
click at [444, 328] on button "Add Application" at bounding box center [441, 333] width 78 height 24
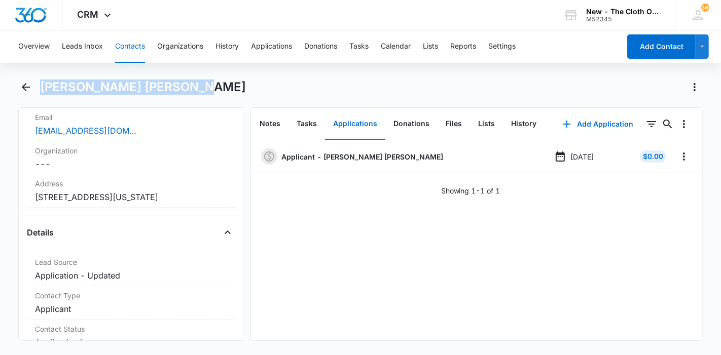
drag, startPoint x: 196, startPoint y: 84, endPoint x: 42, endPoint y: 91, distance: 154.7
click at [42, 91] on div "[PERSON_NAME] [PERSON_NAME]" at bounding box center [371, 87] width 663 height 16
copy h1 "[PERSON_NAME] [PERSON_NAME]"
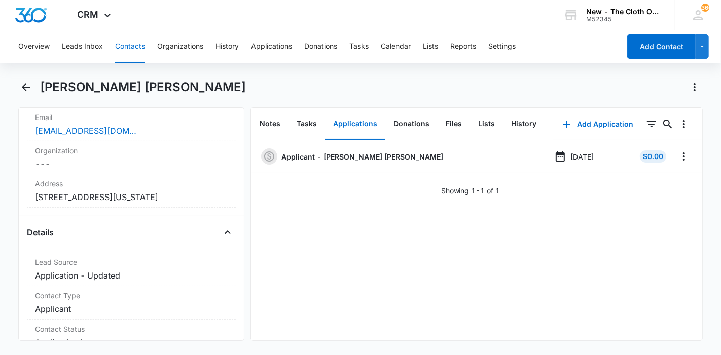
click at [101, 63] on div "Overview Leads Inbox Contacts Organizations History Applications Donations Task…" at bounding box center [360, 191] width 721 height 323
drag, startPoint x: 99, startPoint y: 48, endPoint x: 106, endPoint y: 3, distance: 46.1
click at [99, 48] on button "Leads Inbox" at bounding box center [82, 46] width 41 height 32
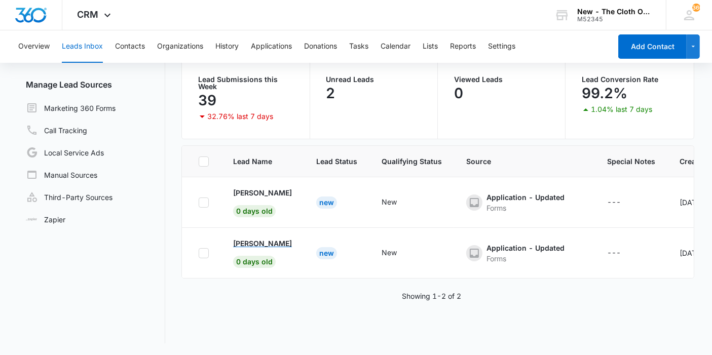
click at [292, 244] on p "[PERSON_NAME]" at bounding box center [262, 243] width 59 height 11
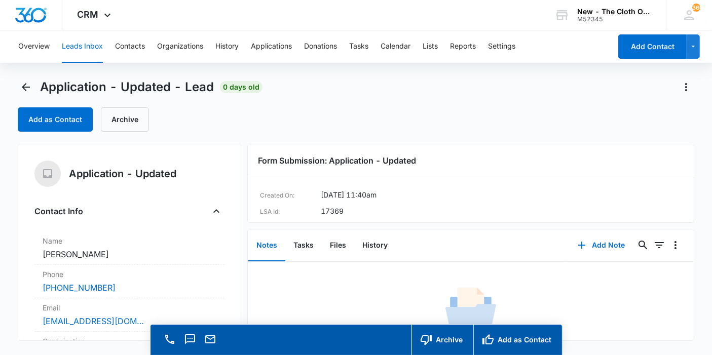
drag, startPoint x: 123, startPoint y: 254, endPoint x: 37, endPoint y: 256, distance: 85.2
click at [37, 256] on div "Name Cancel Save Changes [PERSON_NAME]" at bounding box center [129, 248] width 190 height 33
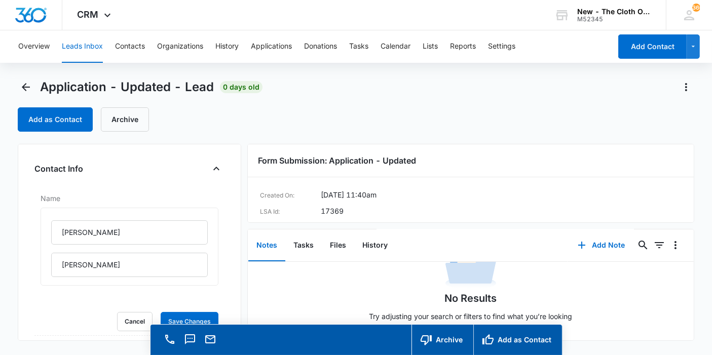
scroll to position [112, 0]
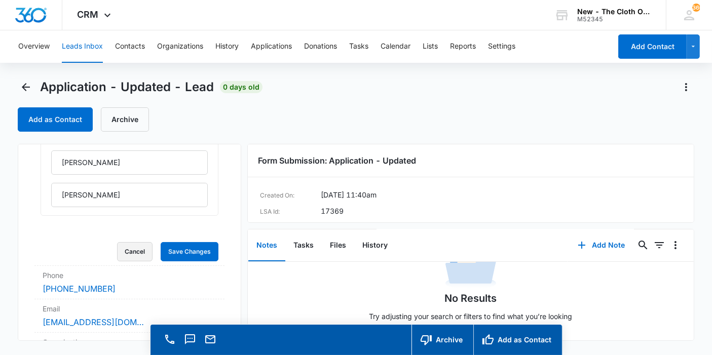
click at [121, 246] on button "Cancel" at bounding box center [134, 251] width 35 height 19
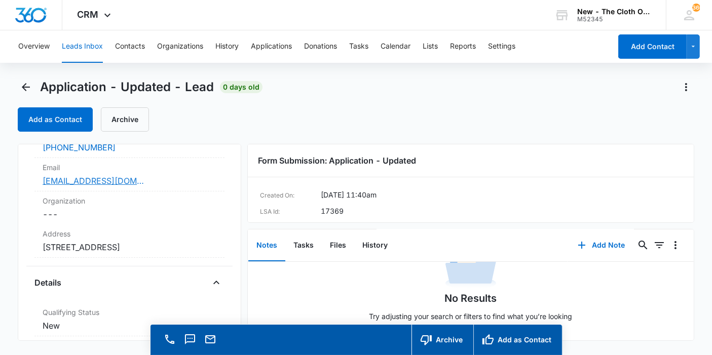
scroll to position [161, 0]
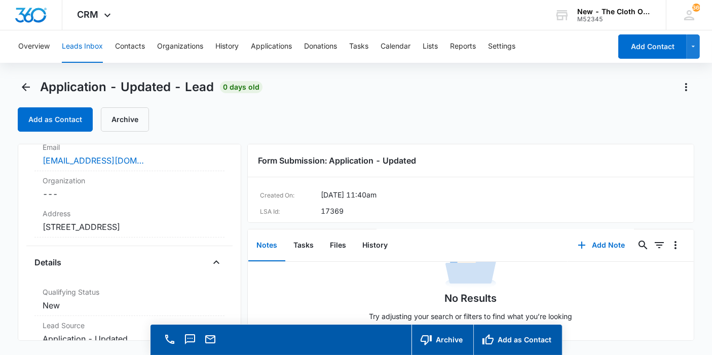
click at [108, 227] on dd "Cancel Save Changes [STREET_ADDRESS]" at bounding box center [130, 227] width 174 height 12
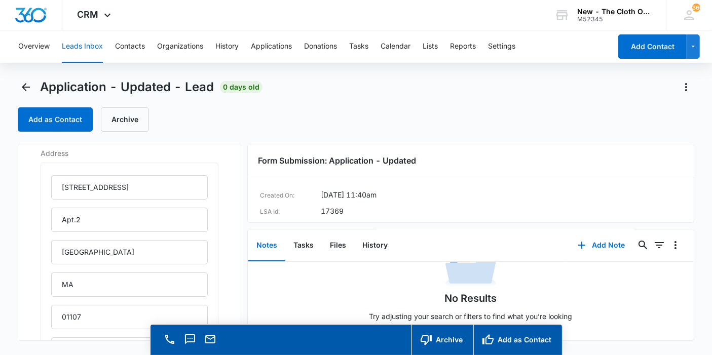
scroll to position [274, 0]
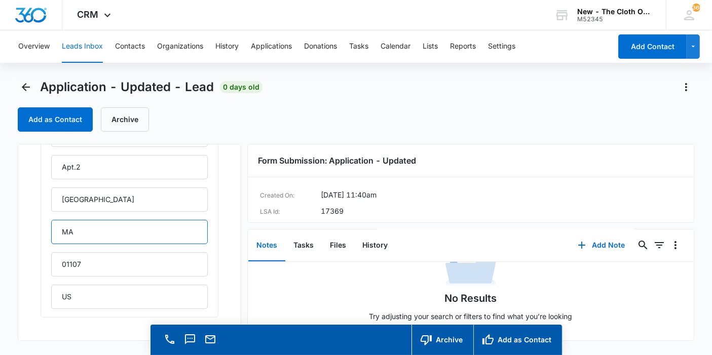
click at [109, 230] on input "MA" at bounding box center [129, 232] width 157 height 24
type input "[US_STATE]"
drag, startPoint x: 101, startPoint y: 300, endPoint x: 24, endPoint y: 300, distance: 77.0
click at [24, 300] on div "Application - Updated Contact Info Name Cancel Save Changes [PERSON_NAME] Phone…" at bounding box center [129, 242] width 223 height 197
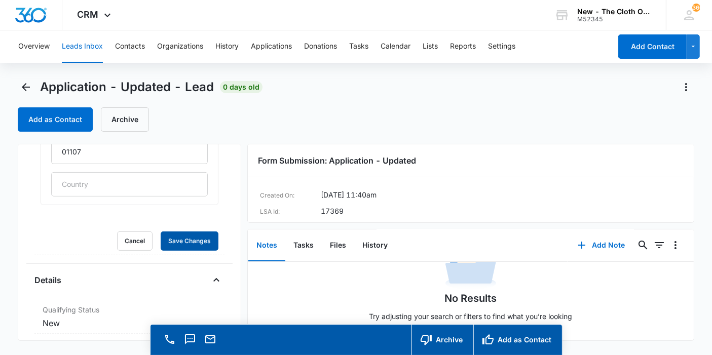
click at [182, 244] on button "Save Changes" at bounding box center [190, 241] width 58 height 19
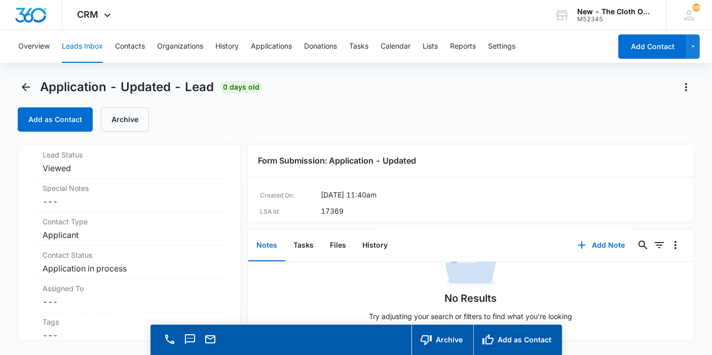
scroll to position [611, 0]
click at [72, 297] on dd "Cancel Save Changes ---" at bounding box center [130, 299] width 174 height 12
click at [73, 300] on div "Assigned To" at bounding box center [130, 307] width 178 height 25
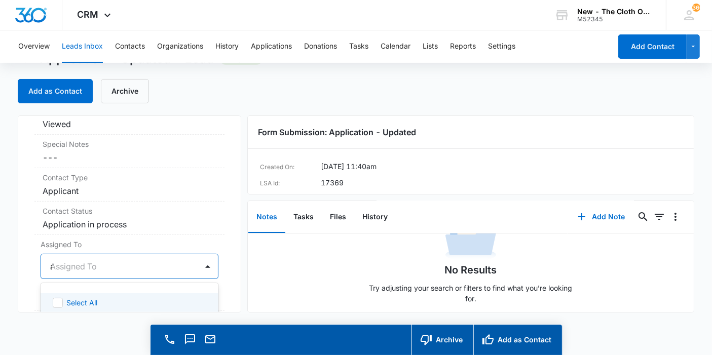
scroll to position [381, 0]
type input "appl"
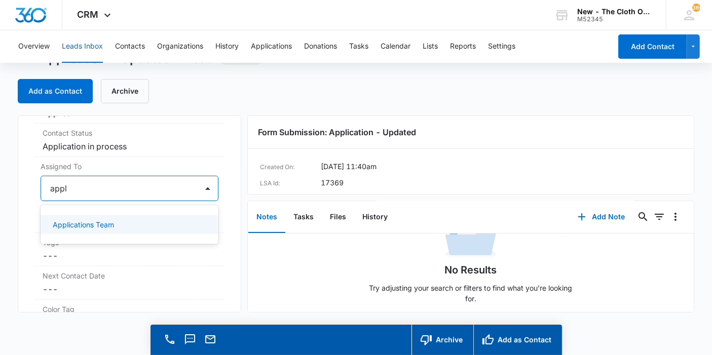
scroll to position [493, 0]
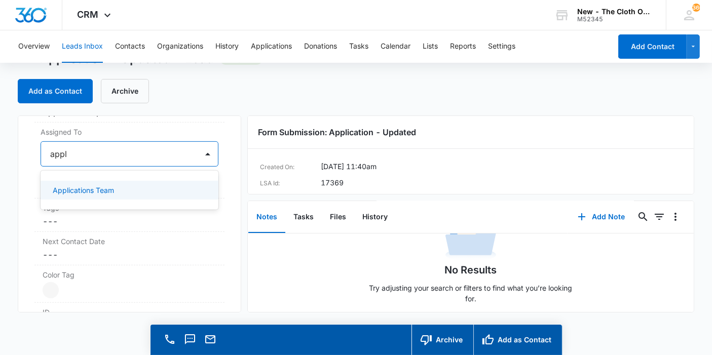
click at [79, 196] on p "Applications Team" at bounding box center [83, 190] width 61 height 11
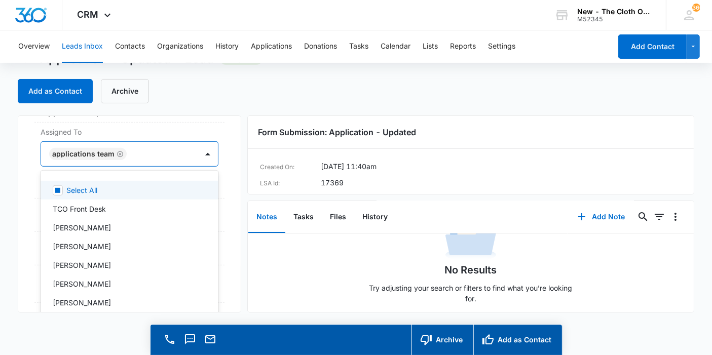
click at [221, 180] on div "Application - Updated Contact Info Name Cancel Save Changes [PERSON_NAME] Phone…" at bounding box center [129, 214] width 223 height 197
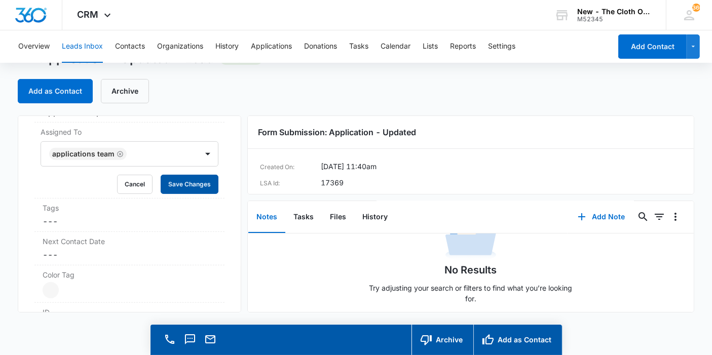
click at [198, 187] on button "Save Changes" at bounding box center [190, 184] width 58 height 19
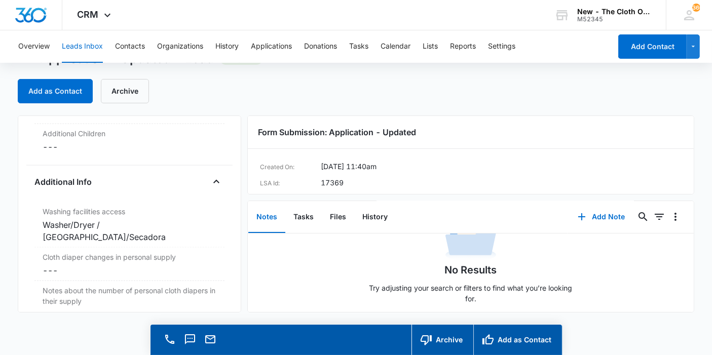
scroll to position [1633, 0]
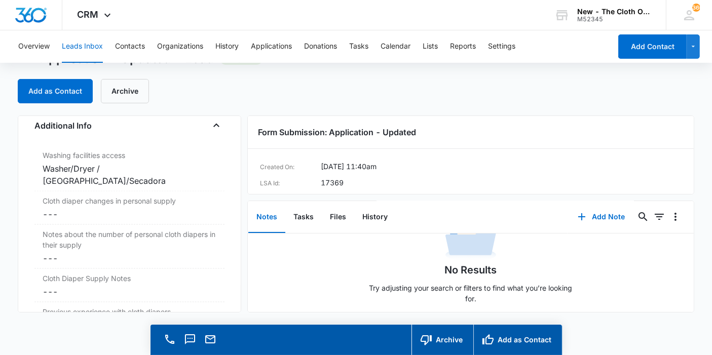
click at [61, 214] on div "Cloth diaper changes in personal supply Cancel Save Changes ---" at bounding box center [129, 208] width 190 height 33
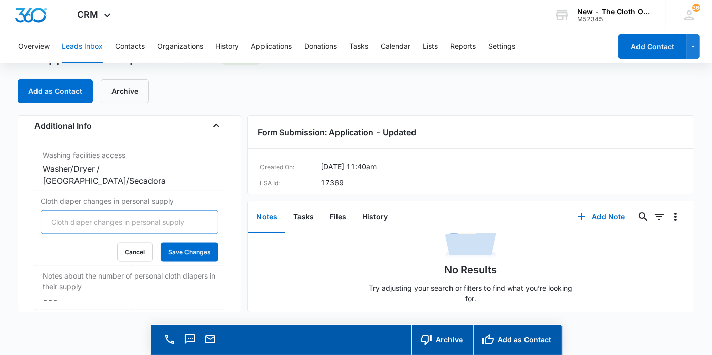
click at [60, 215] on input "Cloth diaper changes in personal supply" at bounding box center [130, 222] width 178 height 24
type input "0"
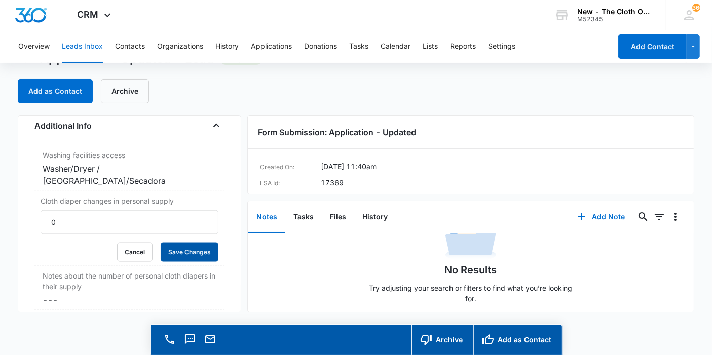
click at [162, 243] on button "Save Changes" at bounding box center [190, 252] width 58 height 19
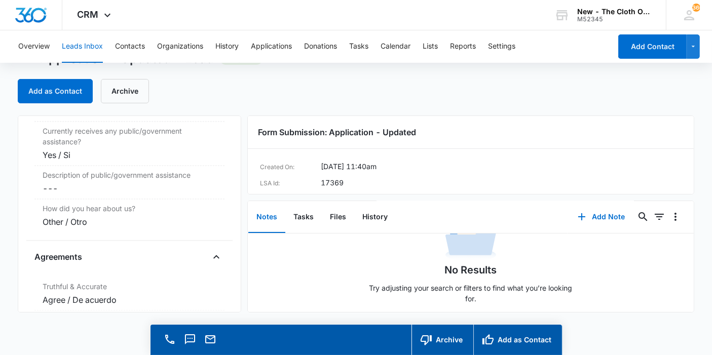
scroll to position [2098, 0]
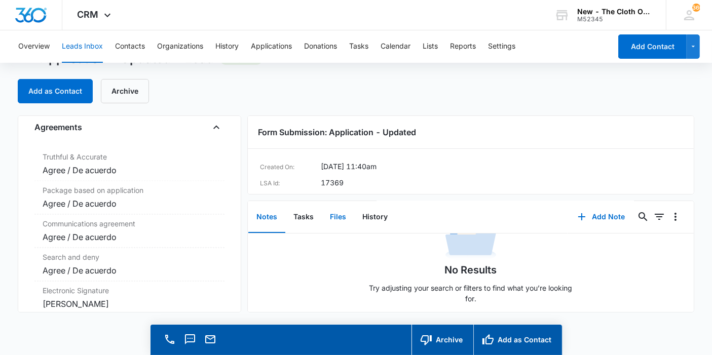
click at [343, 224] on button "Files" at bounding box center [338, 217] width 32 height 31
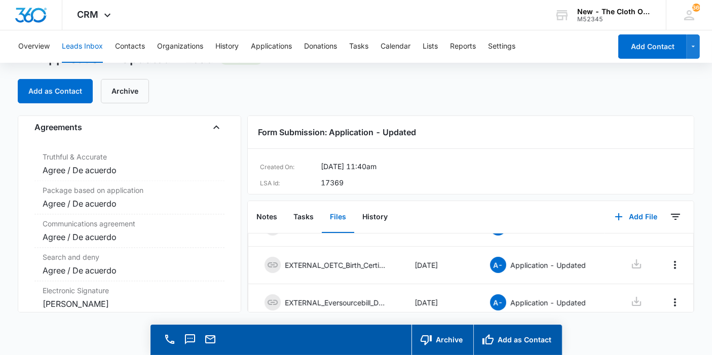
scroll to position [106, 0]
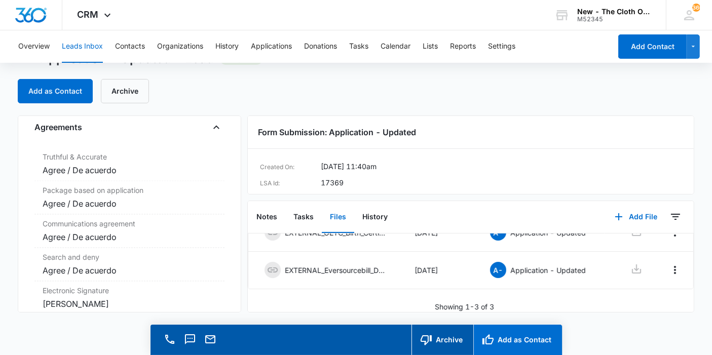
click at [504, 335] on button "Add as Contact" at bounding box center [517, 340] width 89 height 30
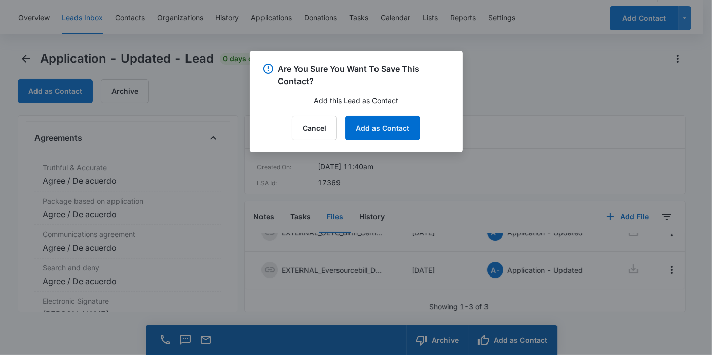
scroll to position [2109, 0]
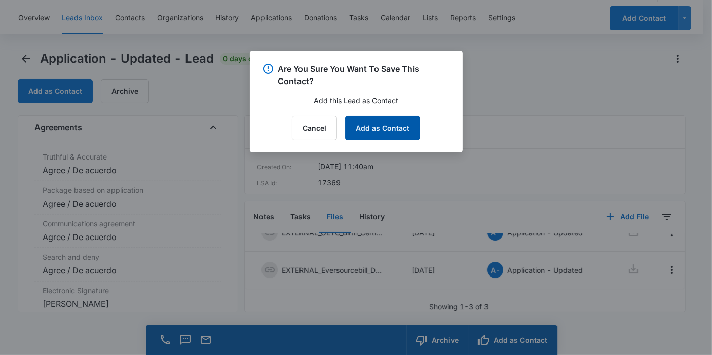
click at [387, 131] on button "Add as Contact" at bounding box center [382, 128] width 75 height 24
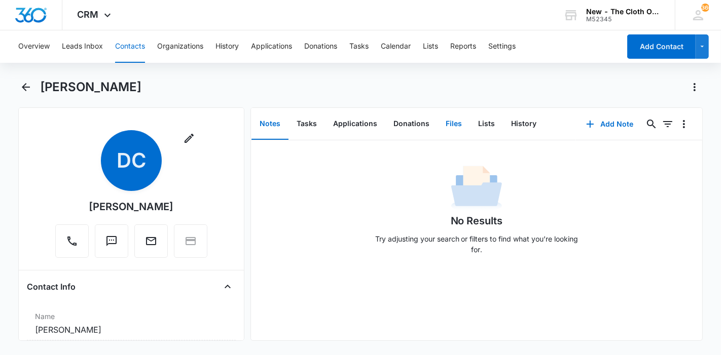
click at [444, 122] on button "Files" at bounding box center [453, 123] width 32 height 31
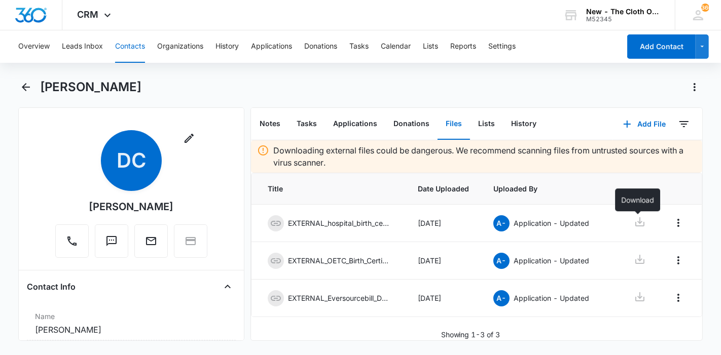
click at [635, 226] on icon at bounding box center [639, 222] width 12 height 12
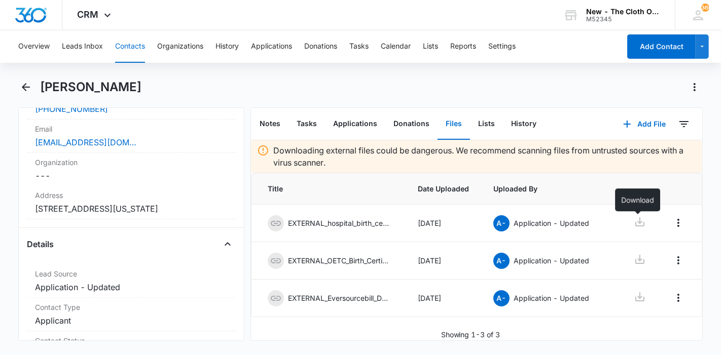
scroll to position [337, 0]
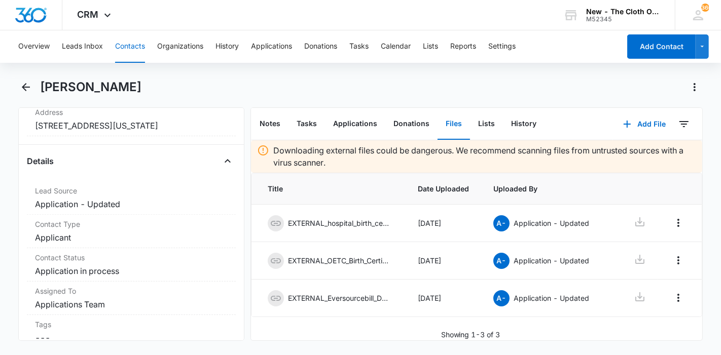
click at [150, 127] on dd "Cancel Save Changes [STREET_ADDRESS][US_STATE]" at bounding box center [131, 126] width 193 height 12
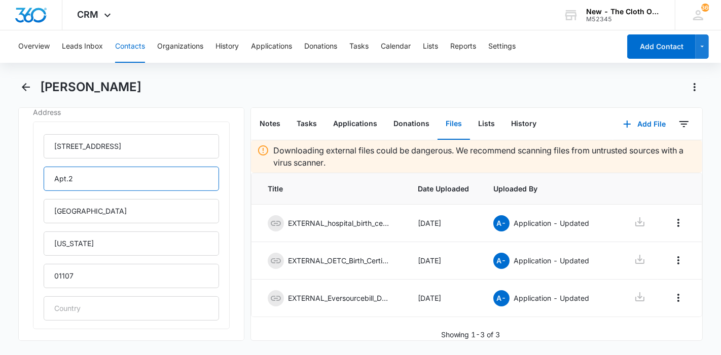
click at [66, 178] on input "Apt.2" at bounding box center [131, 179] width 175 height 24
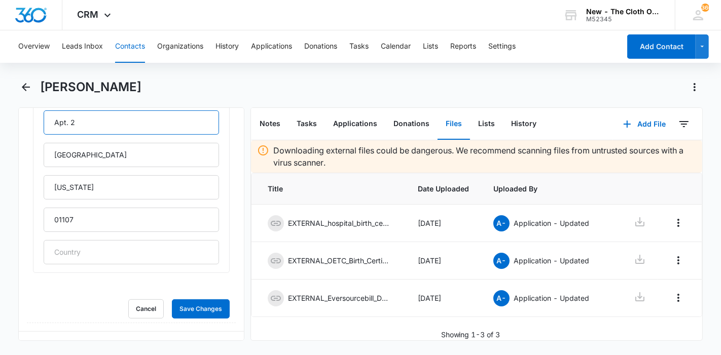
type input "Apt. 2"
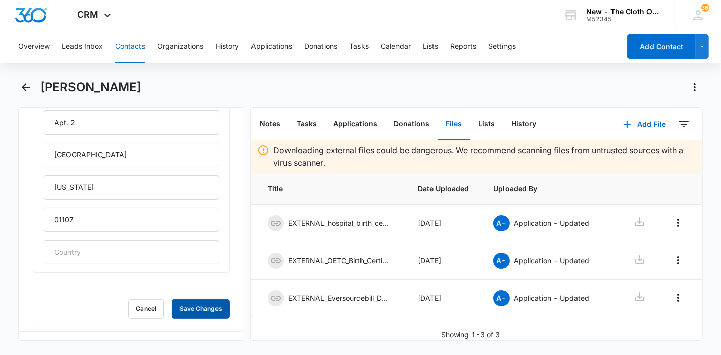
click at [205, 304] on button "Save Changes" at bounding box center [201, 308] width 58 height 19
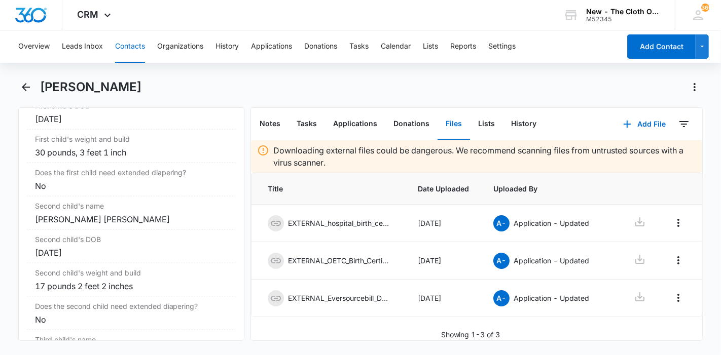
scroll to position [1351, 0]
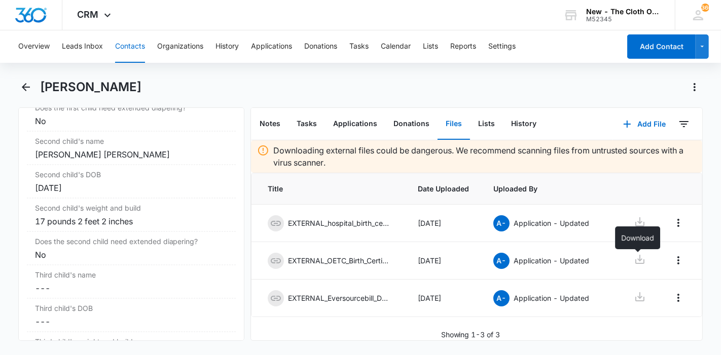
click at [639, 265] on icon at bounding box center [639, 259] width 12 height 12
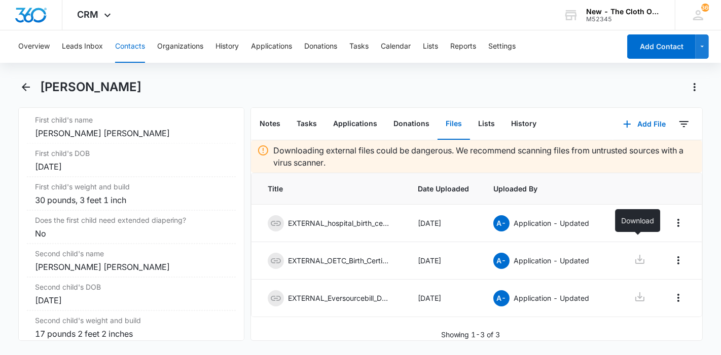
scroll to position [17, 0]
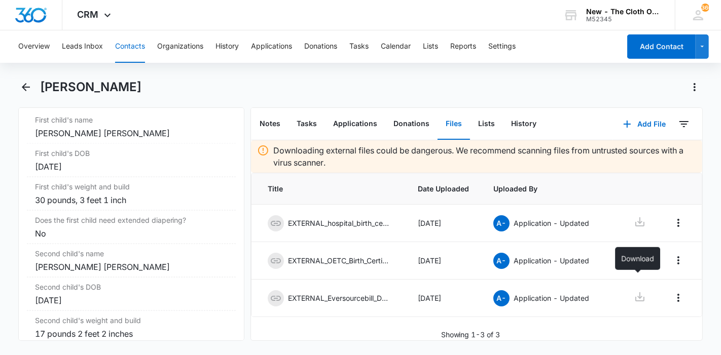
click at [635, 291] on icon at bounding box center [639, 297] width 12 height 12
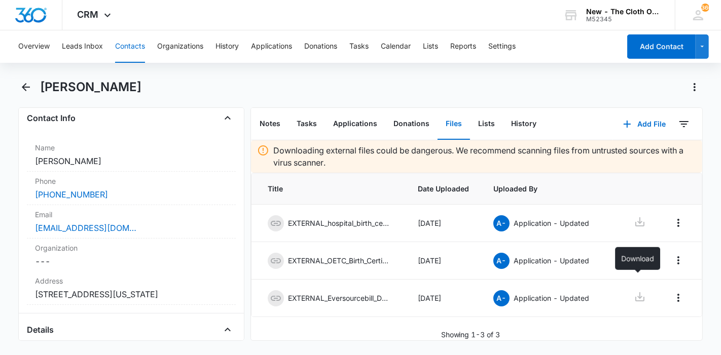
scroll to position [281, 0]
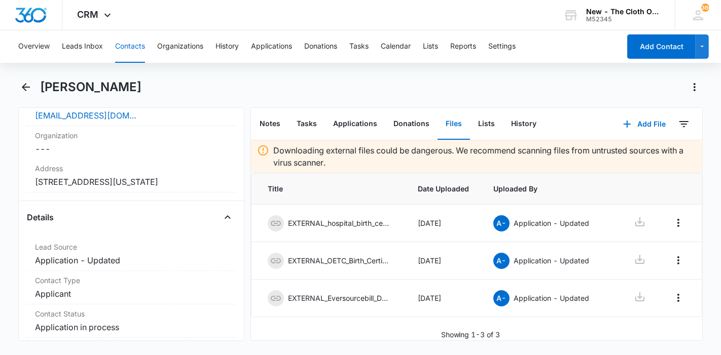
drag, startPoint x: 201, startPoint y: 88, endPoint x: 39, endPoint y: 76, distance: 162.6
click at [39, 76] on div "Overview Leads Inbox Contacts Organizations History Applications Donations Task…" at bounding box center [360, 191] width 721 height 323
copy h1 "[PERSON_NAME]"
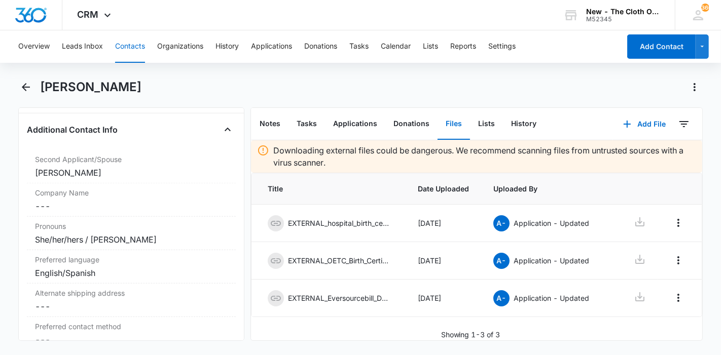
scroll to position [732, 0]
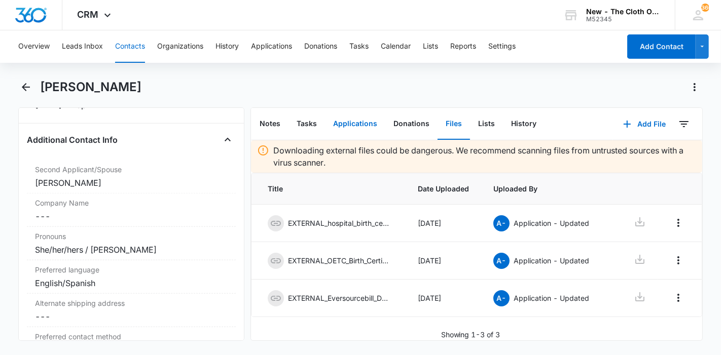
click at [350, 130] on button "Applications" at bounding box center [355, 123] width 60 height 31
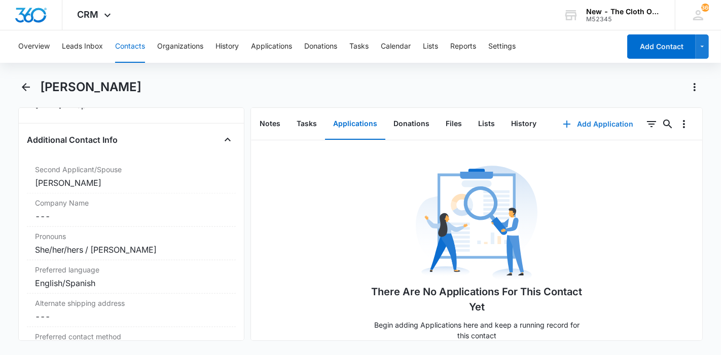
click at [603, 118] on button "Add Application" at bounding box center [597, 124] width 91 height 24
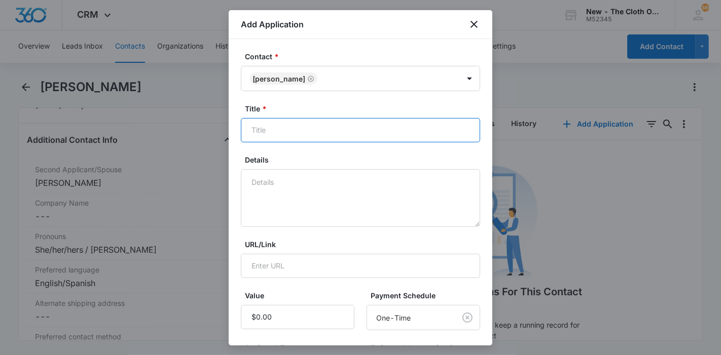
drag, startPoint x: 294, startPoint y: 126, endPoint x: 294, endPoint y: 110, distance: 15.7
click at [293, 124] on input "Title *" at bounding box center [360, 130] width 239 height 24
paste input "[PERSON_NAME]"
type input "Applicant - [PERSON_NAME]"
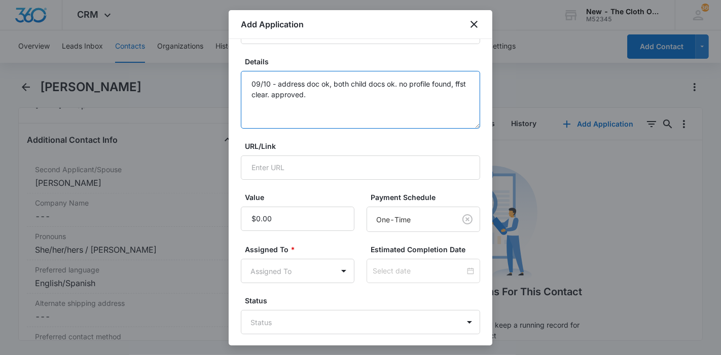
scroll to position [144, 0]
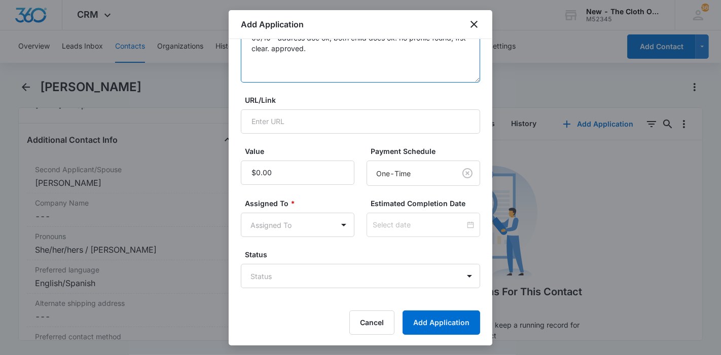
type textarea "09/10 - address doc ok, both child docs ok. no profile found, ffst clear. appro…"
click at [308, 225] on body "CRM Apps Reputation Forms CRM Email Ads Intelligence Brand Settings New - The C…" at bounding box center [360, 177] width 721 height 355
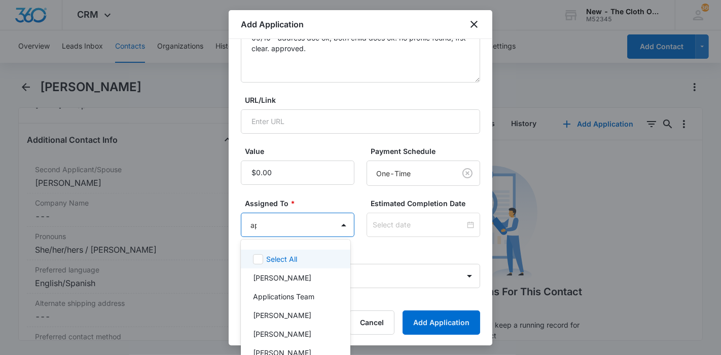
type input "app"
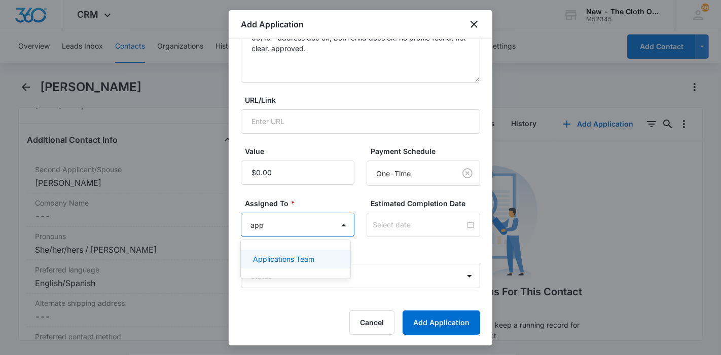
click at [308, 261] on p "Applications Team" at bounding box center [283, 259] width 61 height 11
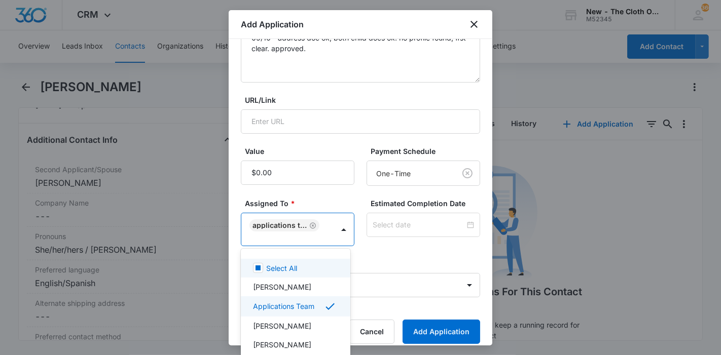
click at [422, 232] on div at bounding box center [360, 177] width 721 height 355
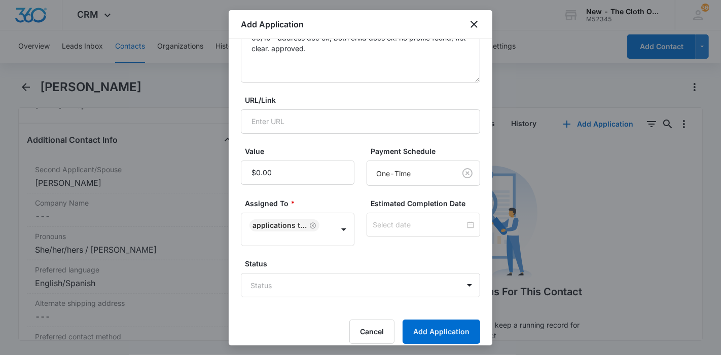
click at [422, 232] on div at bounding box center [423, 225] width 114 height 24
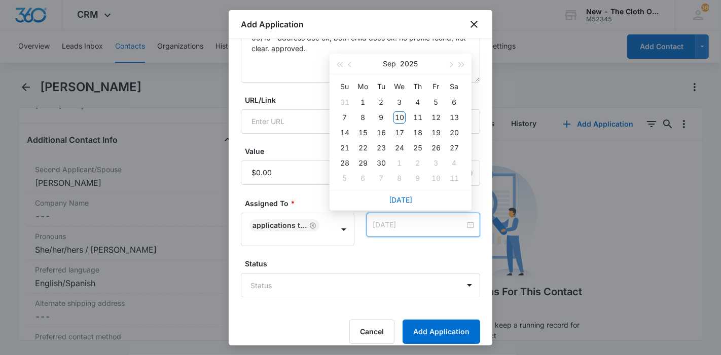
click at [400, 135] on div "17" at bounding box center [399, 133] width 12 height 12
type input "[DATE]"
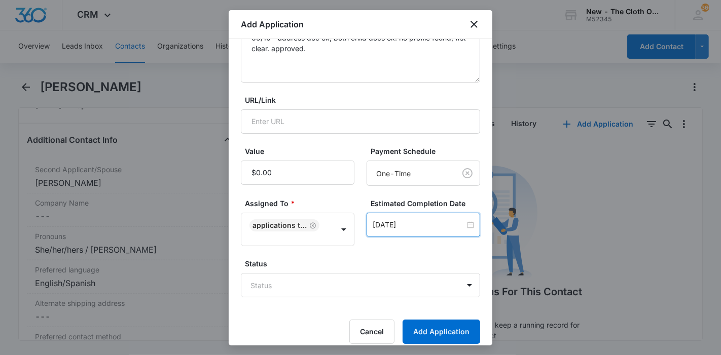
click at [360, 285] on body "CRM Apps Reputation Forms CRM Email Ads Intelligence Brand Settings New - The C…" at bounding box center [360, 177] width 721 height 355
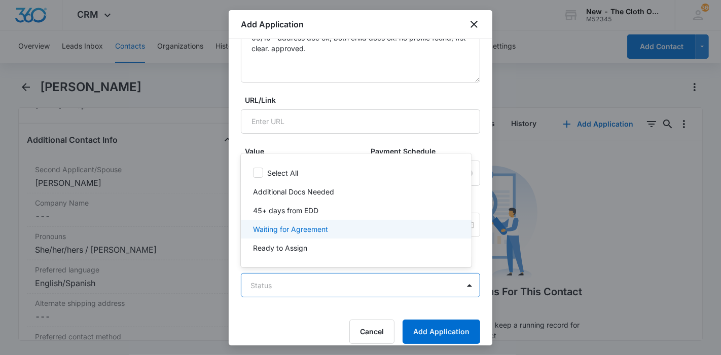
click at [330, 224] on div "Waiting for Agreement" at bounding box center [355, 229] width 204 height 11
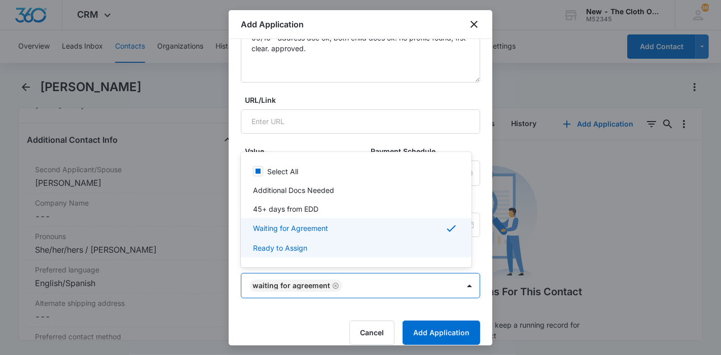
click at [415, 320] on div at bounding box center [360, 177] width 721 height 355
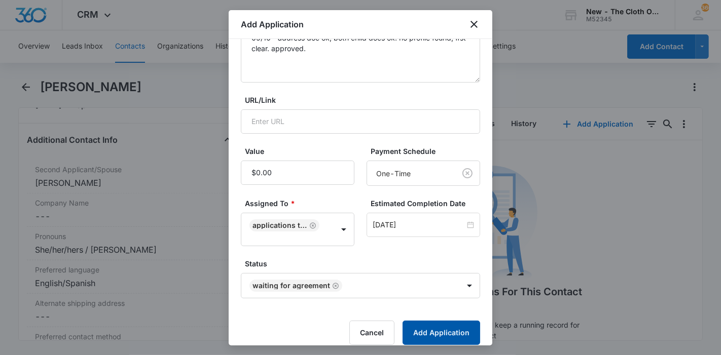
click at [416, 326] on button "Add Application" at bounding box center [441, 333] width 78 height 24
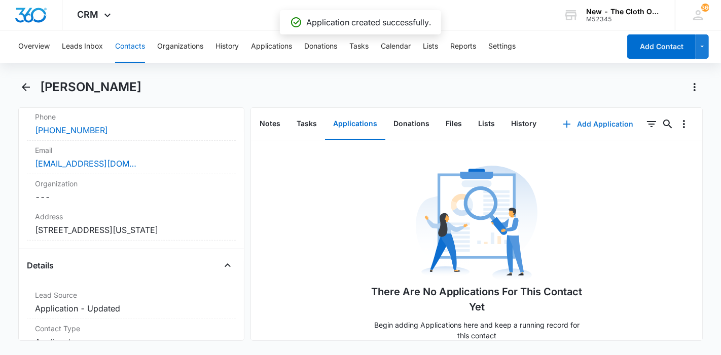
scroll to position [225, 0]
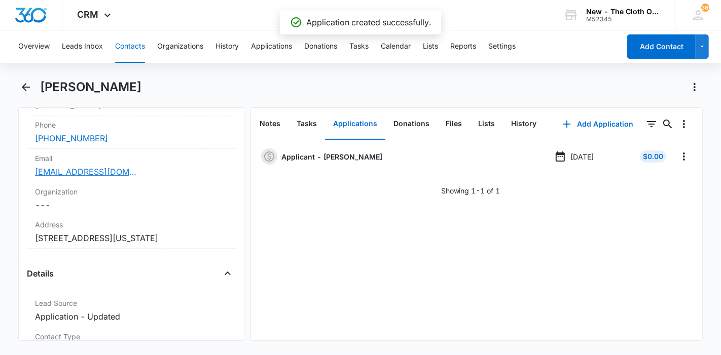
drag, startPoint x: 83, startPoint y: 177, endPoint x: 77, endPoint y: 171, distance: 8.2
drag, startPoint x: 172, startPoint y: 84, endPoint x: 41, endPoint y: 79, distance: 130.8
click at [41, 79] on div "Overview Leads Inbox Contacts Organizations History Applications Donations Task…" at bounding box center [360, 191] width 721 height 323
copy h1 "[PERSON_NAME]"
drag, startPoint x: 128, startPoint y: 253, endPoint x: 28, endPoint y: 238, distance: 101.6
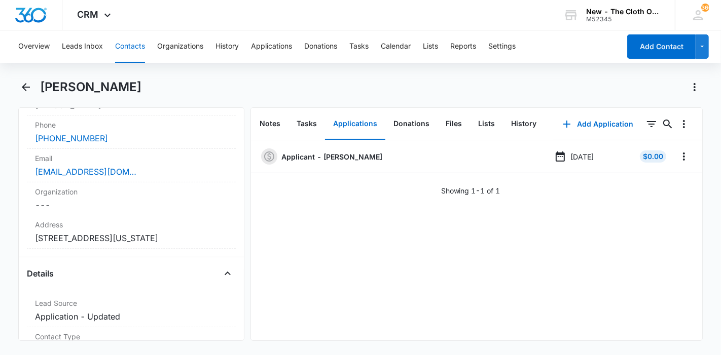
click at [28, 238] on div "Address Cancel Save Changes [STREET_ADDRESS][US_STATE]" at bounding box center [131, 231] width 209 height 33
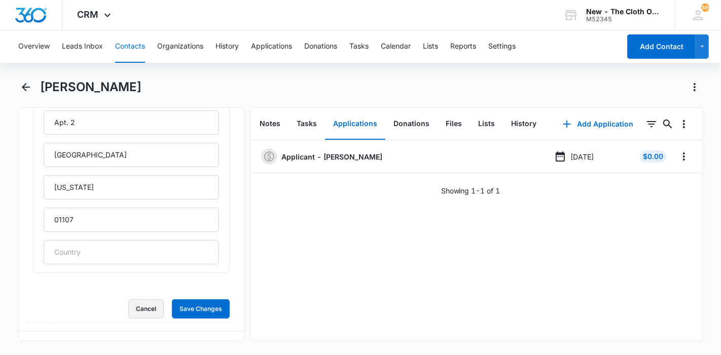
click at [149, 301] on button "Cancel" at bounding box center [145, 308] width 35 height 19
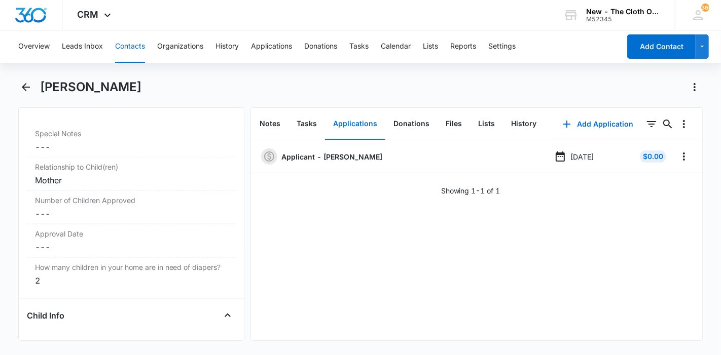
scroll to position [1069, 0]
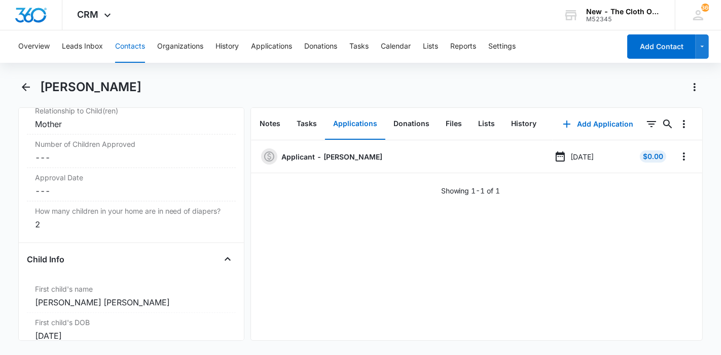
click at [78, 164] on dd "Cancel Save Changes ---" at bounding box center [131, 158] width 193 height 12
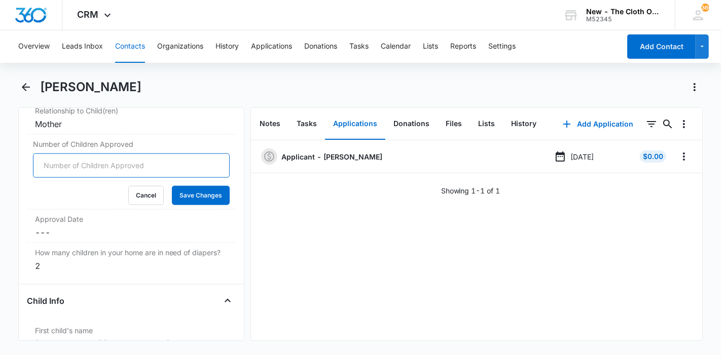
click at [77, 172] on input "Number of Children Approved" at bounding box center [131, 166] width 197 height 24
type input "2"
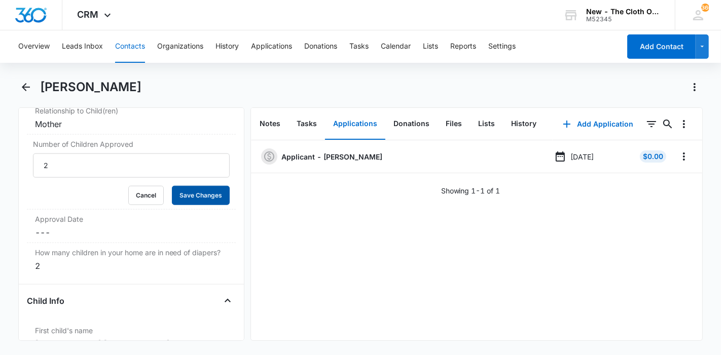
click at [202, 205] on button "Save Changes" at bounding box center [201, 195] width 58 height 19
click at [102, 224] on label "Approval Date" at bounding box center [131, 219] width 193 height 11
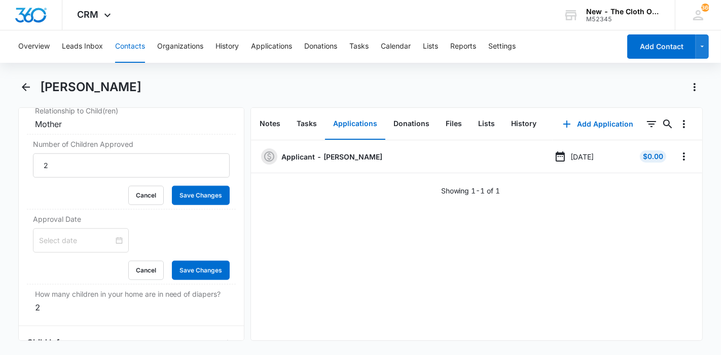
click at [72, 242] on div at bounding box center [81, 241] width 96 height 24
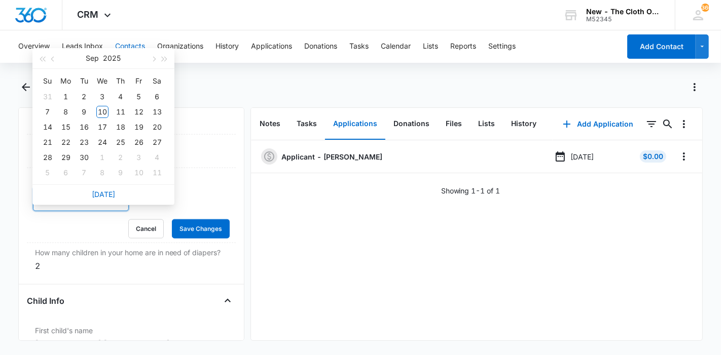
click at [95, 190] on link "[DATE]" at bounding box center [103, 194] width 23 height 9
type input "[DATE]"
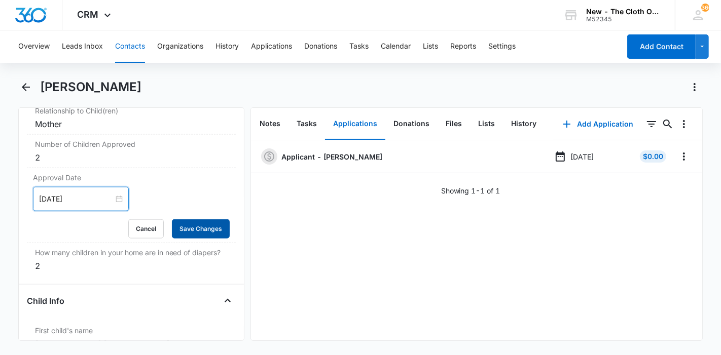
click at [176, 237] on button "Save Changes" at bounding box center [201, 228] width 58 height 19
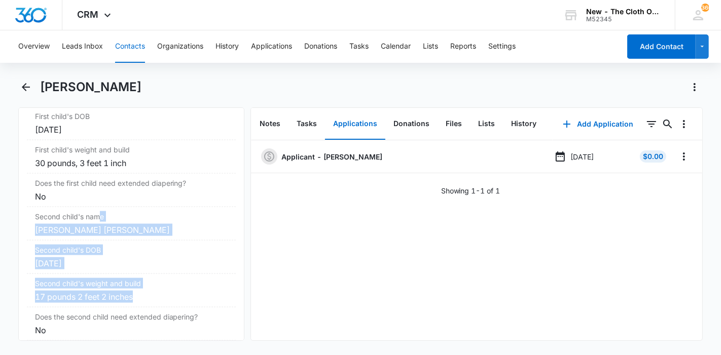
scroll to position [1253, 0]
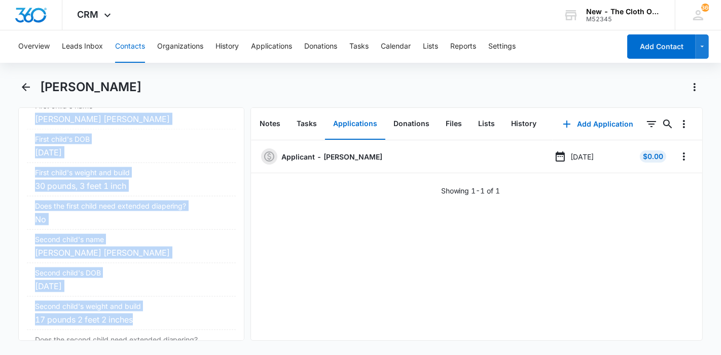
drag, startPoint x: 155, startPoint y: 285, endPoint x: 20, endPoint y: 141, distance: 196.5
click at [20, 141] on div "Remove DC [PERSON_NAME] Contact Info Name Cancel Save Changes [PERSON_NAME] Pho…" at bounding box center [131, 224] width 226 height 234
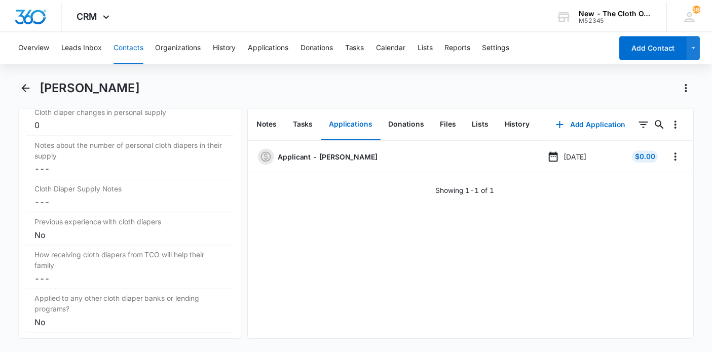
scroll to position [1703, 0]
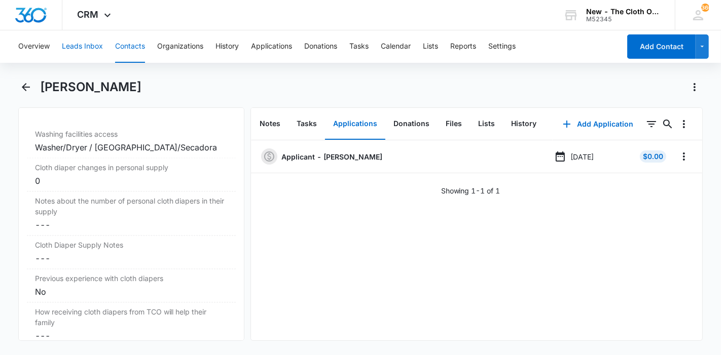
click at [82, 43] on button "Leads Inbox" at bounding box center [82, 46] width 41 height 32
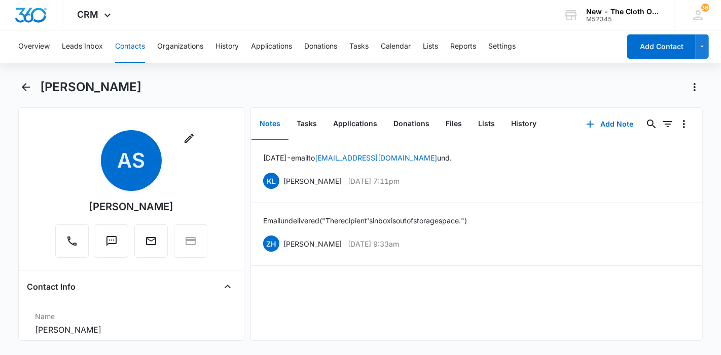
click at [130, 54] on button "Contacts" at bounding box center [130, 46] width 30 height 32
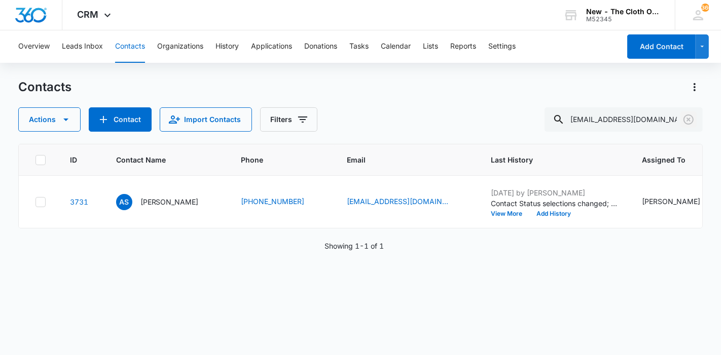
click at [688, 119] on icon "Clear" at bounding box center [688, 120] width 10 height 10
click at [663, 122] on input "angellica.mae47@gmail.com" at bounding box center [623, 119] width 158 height 24
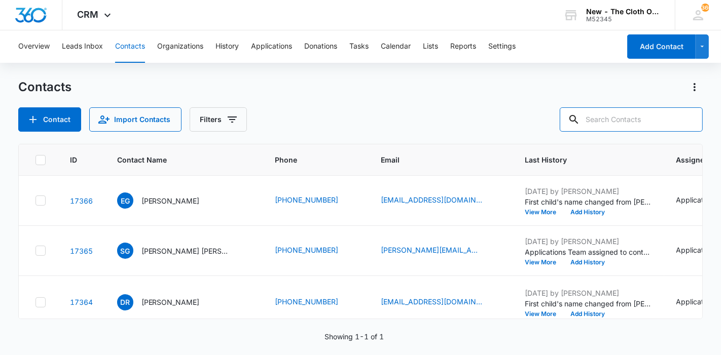
click at [663, 120] on input "text" at bounding box center [630, 119] width 143 height 24
paste input "shiffletts13@gmail.com"
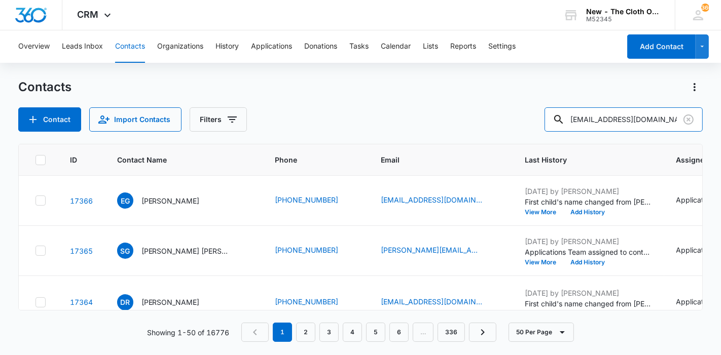
type input "shiffletts13@gmail.com"
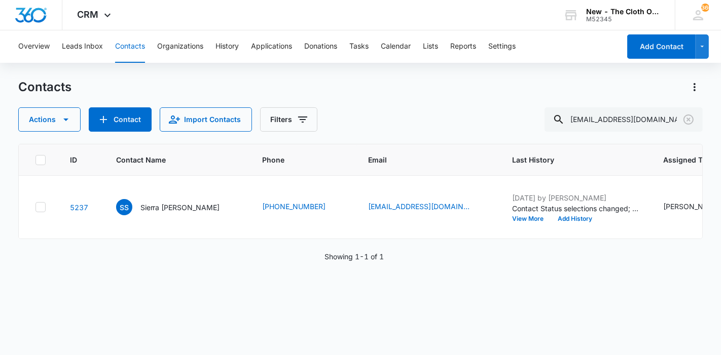
click at [158, 213] on p "Sierra Shifflett" at bounding box center [180, 207] width 80 height 11
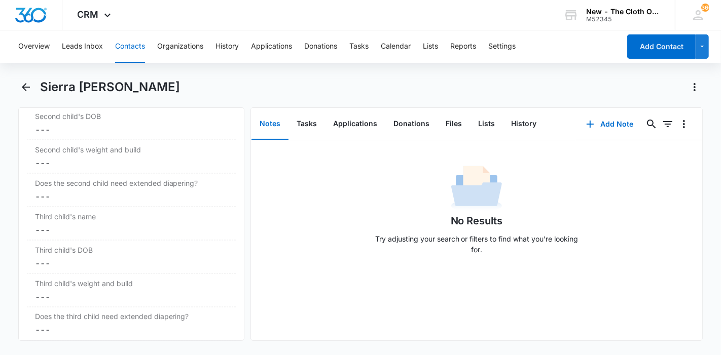
scroll to position [1463, 0]
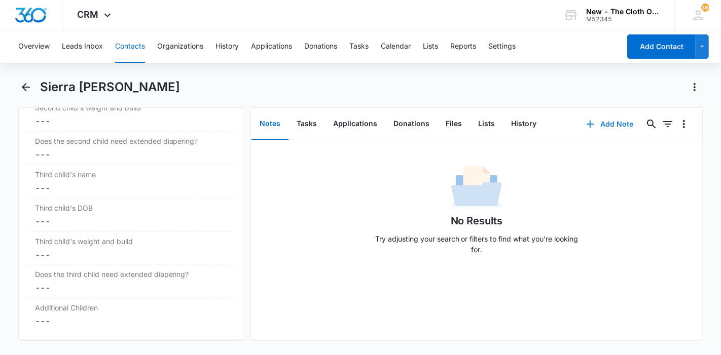
click at [604, 119] on button "Add Note" at bounding box center [609, 124] width 67 height 24
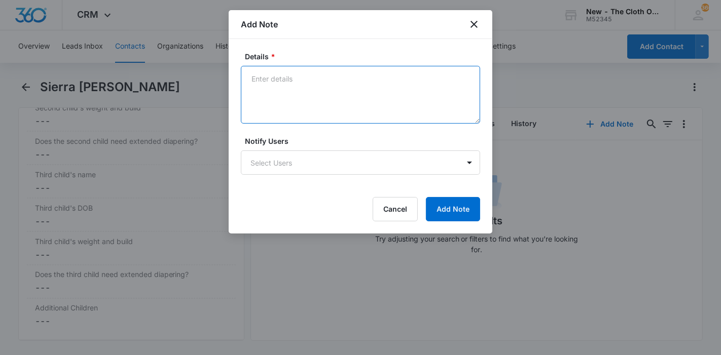
click at [342, 122] on textarea "Details *" at bounding box center [360, 95] width 239 height 58
paste textarea "shiffletts13@gmail.com"
type textarea "09/10/2025 - email to shiffletts13@gmail.com und."
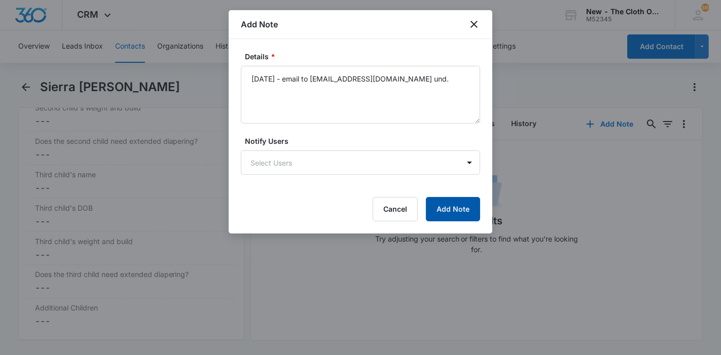
click at [458, 202] on button "Add Note" at bounding box center [453, 209] width 54 height 24
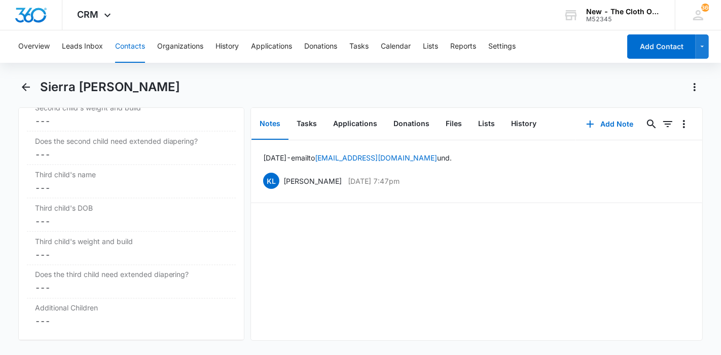
click at [126, 39] on button "Contacts" at bounding box center [130, 46] width 30 height 32
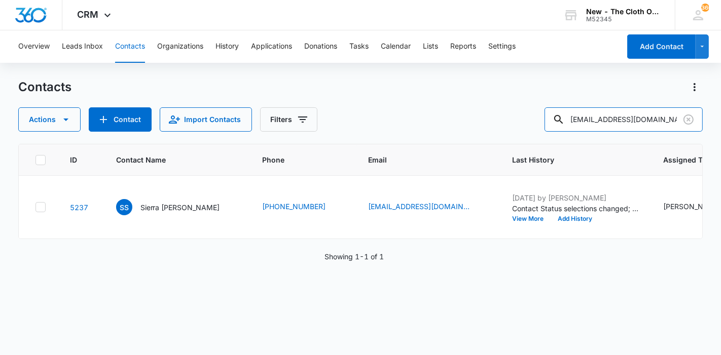
click at [678, 115] on input "shiffletts13@gmail.com" at bounding box center [623, 119] width 158 height 24
drag, startPoint x: 666, startPoint y: 119, endPoint x: 518, endPoint y: 125, distance: 148.1
click at [518, 125] on div "Actions Contact Import Contacts Filters shiffletts13@gmail.com" at bounding box center [360, 119] width 685 height 24
paste input "[PERSON_NAME]"
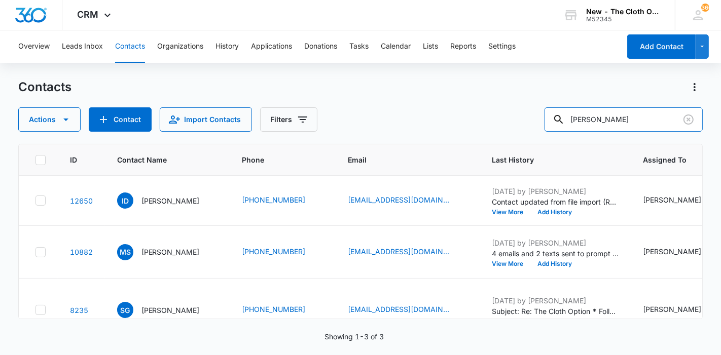
drag, startPoint x: 632, startPoint y: 116, endPoint x: 544, endPoint y: 114, distance: 88.7
click at [544, 114] on div "Actions Contact Import Contacts Filters Jessie Collier" at bounding box center [360, 119] width 685 height 24
paste input "[PERSON_NAME] [PERSON_NAME]"
type input "[PERSON_NAME] [PERSON_NAME]"
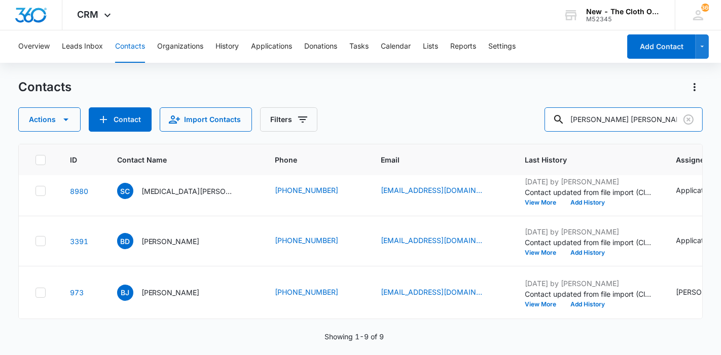
scroll to position [678, 0]
click at [684, 119] on icon "Clear" at bounding box center [688, 120] width 10 height 10
click at [658, 121] on input "text" at bounding box center [623, 119] width 158 height 24
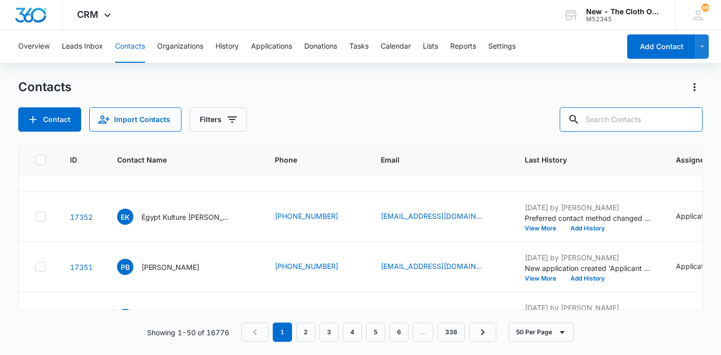
paste input "ashley.garmon1126@gmail.com"
type input "ashley.garmon1126@gmail.com"
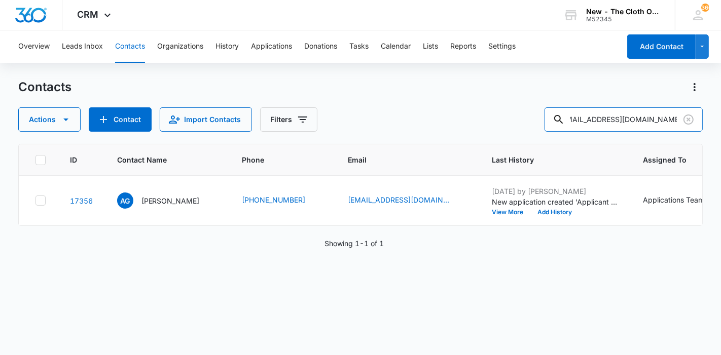
scroll to position [0, 0]
click at [171, 206] on p "Ashley Garmon" at bounding box center [170, 201] width 58 height 11
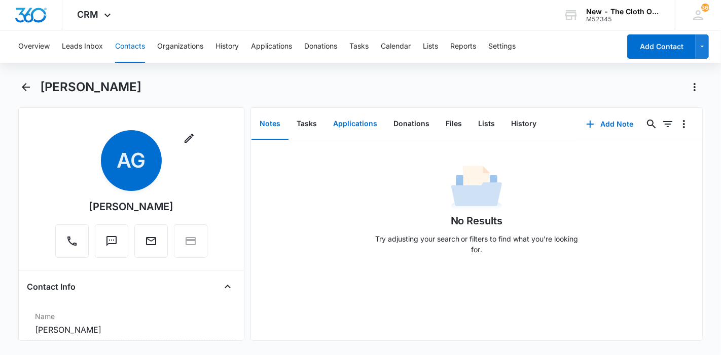
click at [334, 108] on button "Applications" at bounding box center [355, 123] width 60 height 31
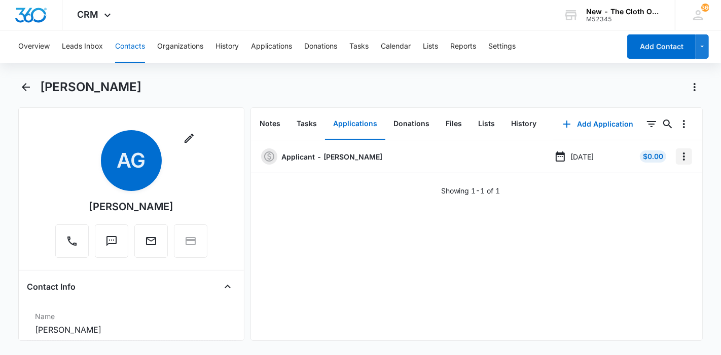
click at [679, 158] on icon "Overflow Menu" at bounding box center [683, 156] width 12 height 12
click at [659, 185] on button "Edit" at bounding box center [654, 184] width 58 height 15
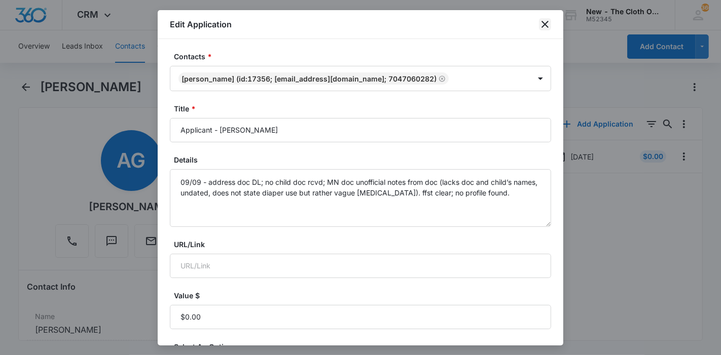
click at [544, 26] on icon "close" at bounding box center [545, 24] width 12 height 12
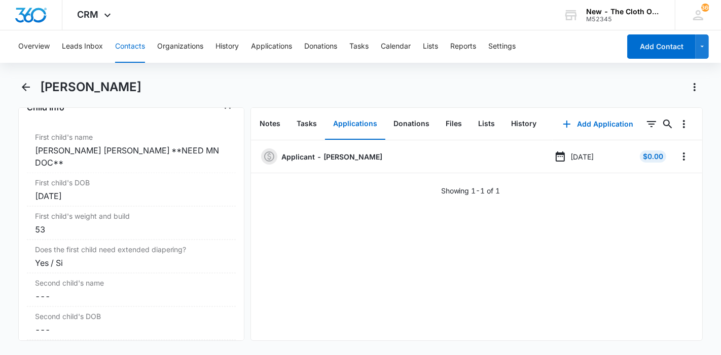
scroll to position [1238, 0]
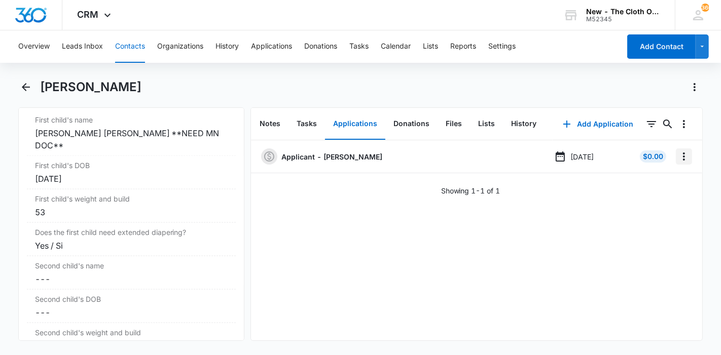
click at [677, 155] on icon "Overflow Menu" at bounding box center [683, 156] width 12 height 12
click at [655, 181] on div "Edit" at bounding box center [647, 184] width 21 height 7
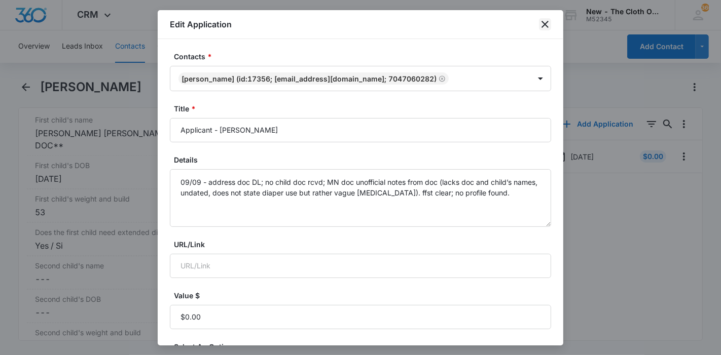
click at [547, 26] on icon "close" at bounding box center [544, 24] width 7 height 7
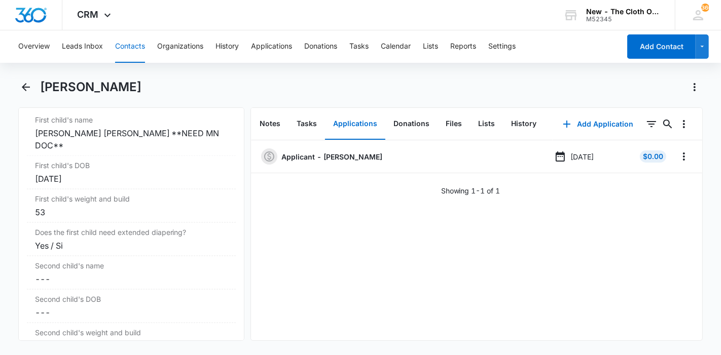
click at [139, 52] on button "Contacts" at bounding box center [130, 46] width 30 height 32
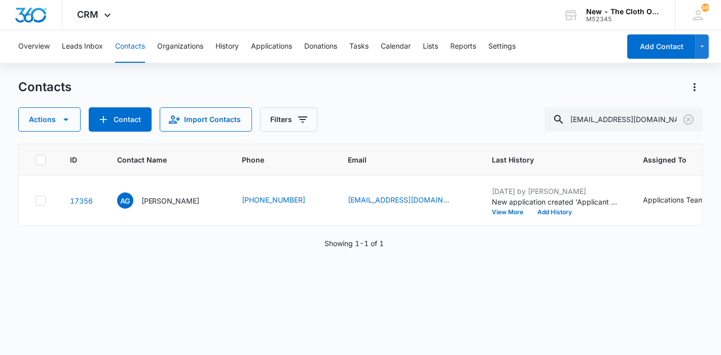
click at [689, 121] on icon "Clear" at bounding box center [688, 120] width 10 height 10
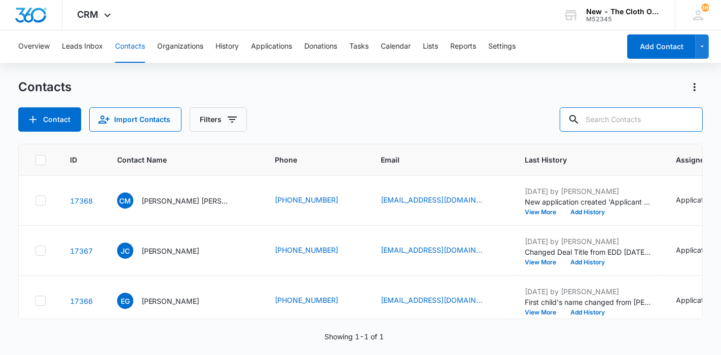
click at [659, 120] on input "text" at bounding box center [630, 119] width 143 height 24
paste input "jadehardyyy@gmail.com"
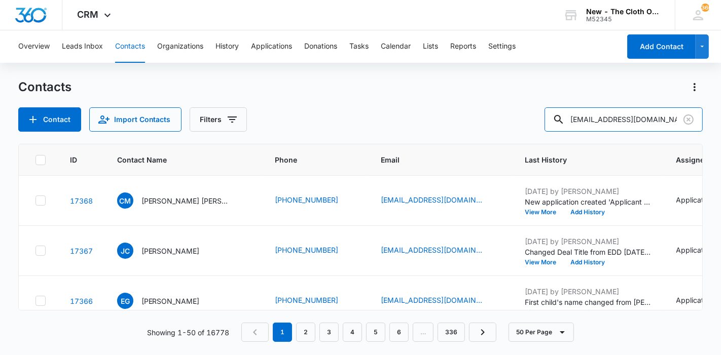
type input "jadehardyyy@gmail.com"
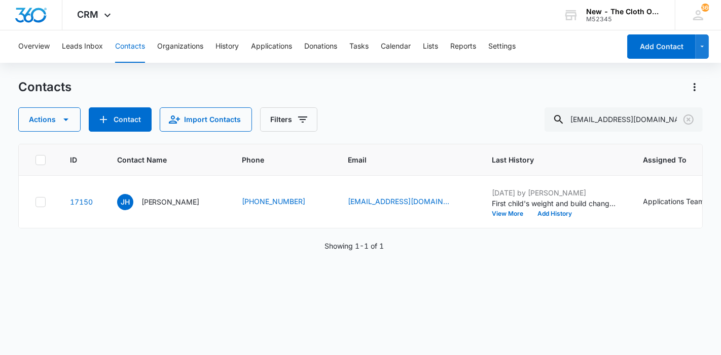
click at [150, 207] on p "Jade Hardy" at bounding box center [170, 202] width 58 height 11
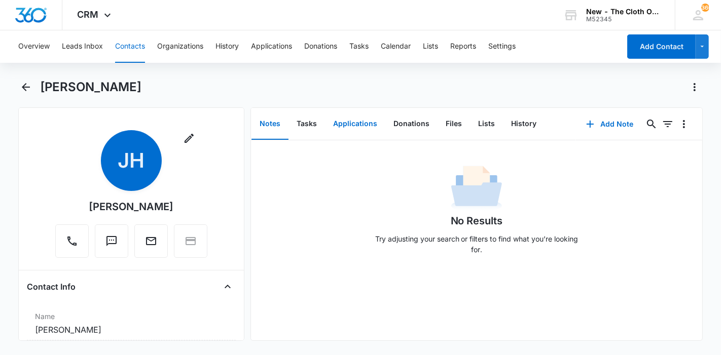
click at [355, 125] on button "Applications" at bounding box center [355, 123] width 60 height 31
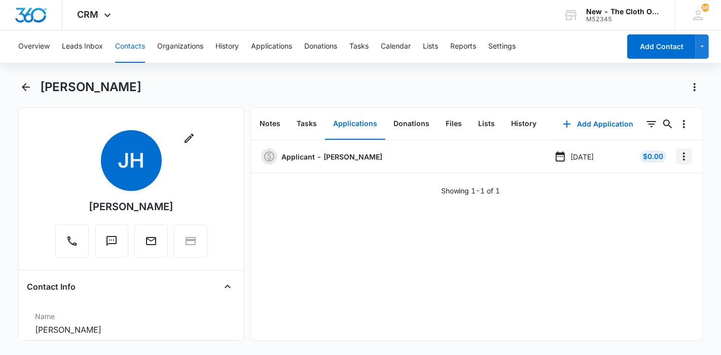
click at [677, 152] on icon "Overflow Menu" at bounding box center [683, 156] width 12 height 12
click at [640, 186] on div "Edit" at bounding box center [647, 184] width 21 height 7
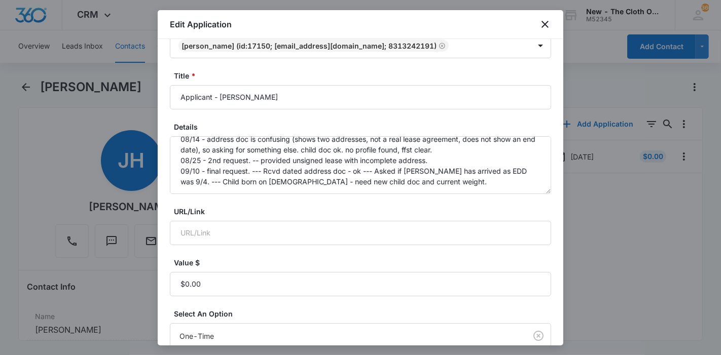
scroll to position [56, 0]
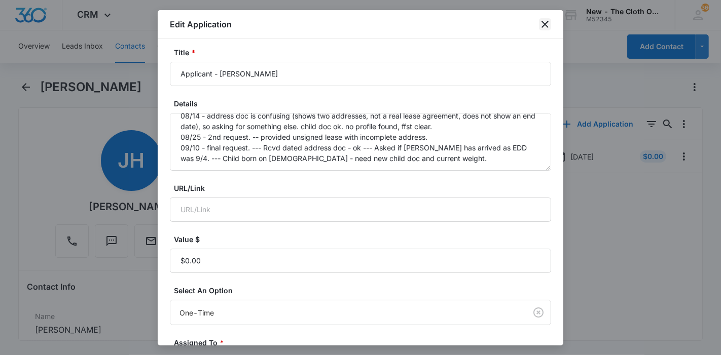
click at [545, 22] on icon "close" at bounding box center [545, 24] width 12 height 12
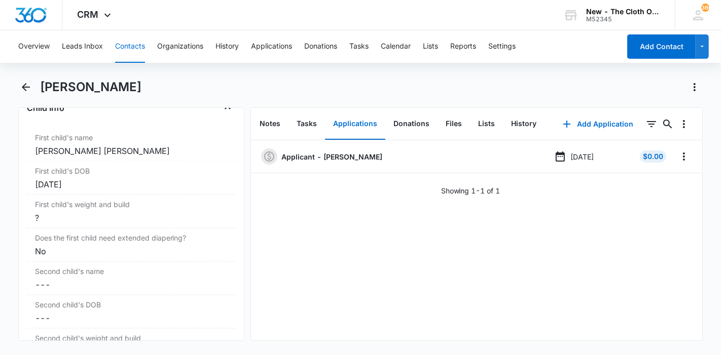
scroll to position [1238, 0]
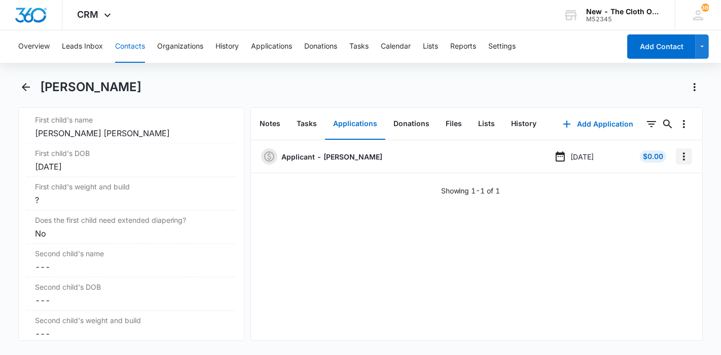
click at [678, 149] on button "Overflow Menu" at bounding box center [683, 156] width 16 height 16
click at [652, 183] on div "Edit" at bounding box center [647, 184] width 21 height 7
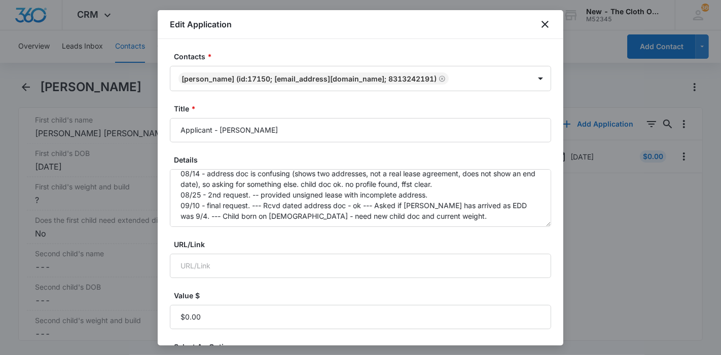
scroll to position [10, 0]
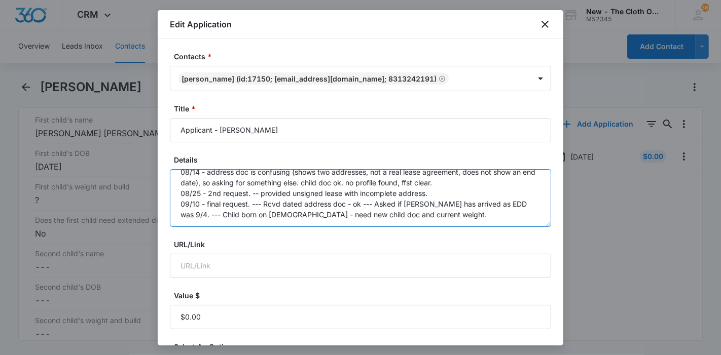
click at [482, 210] on textarea "08/14 - address doc is confusing (shows two addresses, not a real lease agreeme…" at bounding box center [360, 198] width 381 height 58
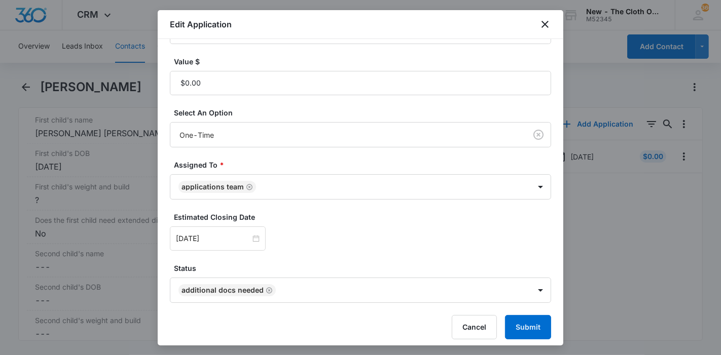
scroll to position [238, 0]
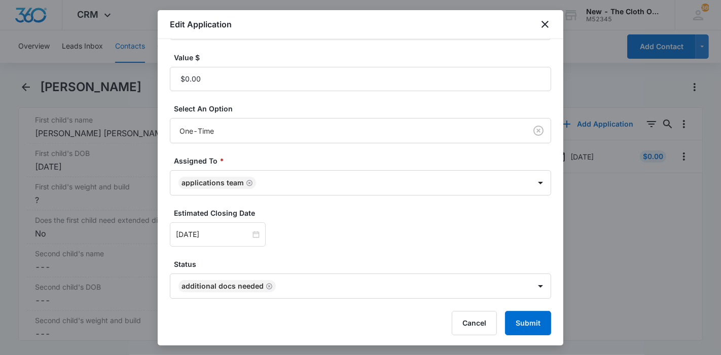
type textarea "08/14 - address doc is confusing (shows two addresses, not a real lease agreeme…"
click at [525, 326] on button "Submit" at bounding box center [528, 323] width 46 height 24
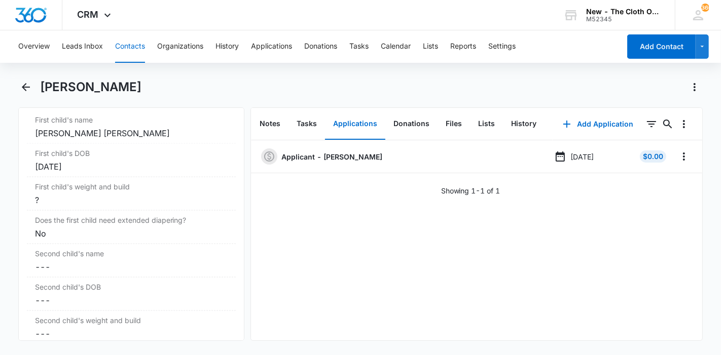
click at [124, 49] on button "Contacts" at bounding box center [130, 46] width 30 height 32
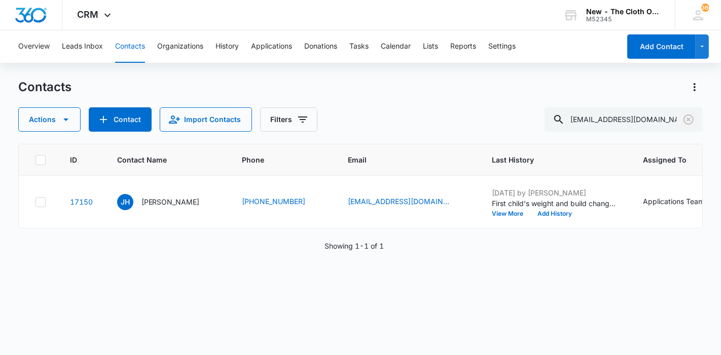
click at [689, 122] on icon "Clear" at bounding box center [688, 120] width 12 height 12
click at [649, 122] on input "jadehardyyy@gmail.com" at bounding box center [623, 119] width 158 height 24
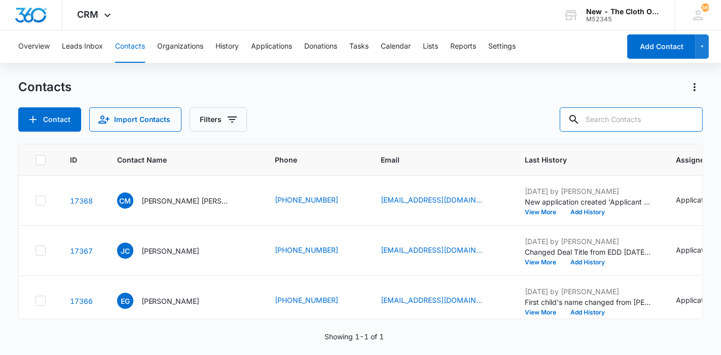
click at [649, 122] on input "text" at bounding box center [630, 119] width 143 height 24
paste input "[PERSON_NAME]"
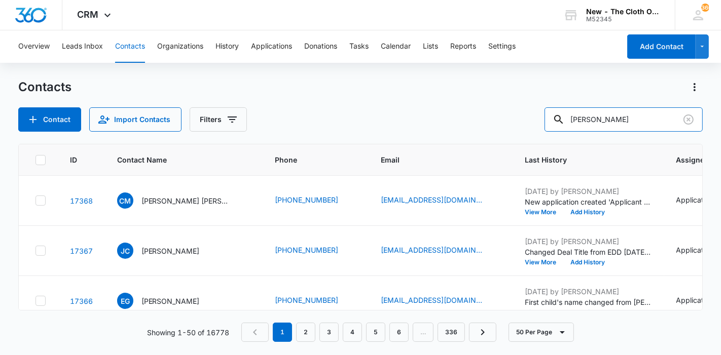
type input "[PERSON_NAME]"
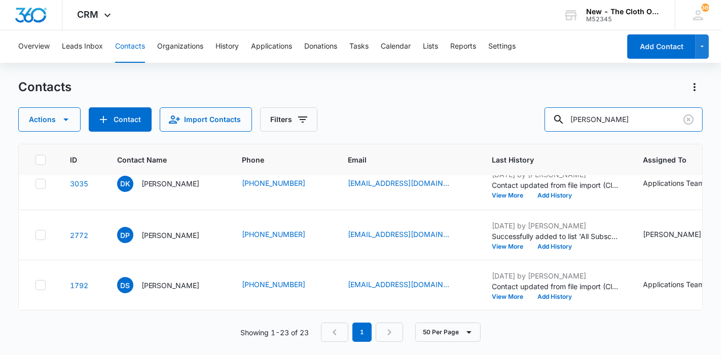
scroll to position [1699, 0]
drag, startPoint x: 693, startPoint y: 121, endPoint x: 670, endPoint y: 121, distance: 22.8
click at [692, 121] on icon "Clear" at bounding box center [688, 120] width 10 height 10
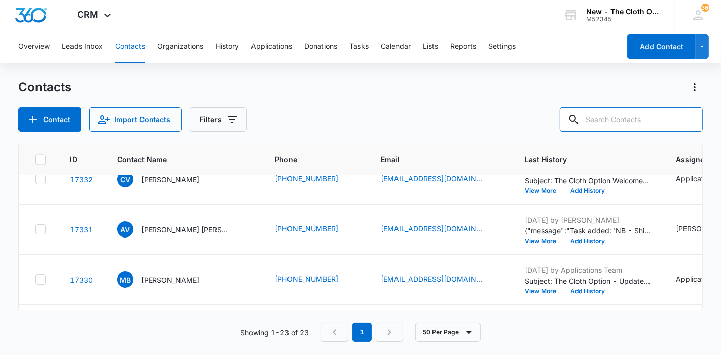
paste input "[EMAIL_ADDRESS][DOMAIN_NAME]"
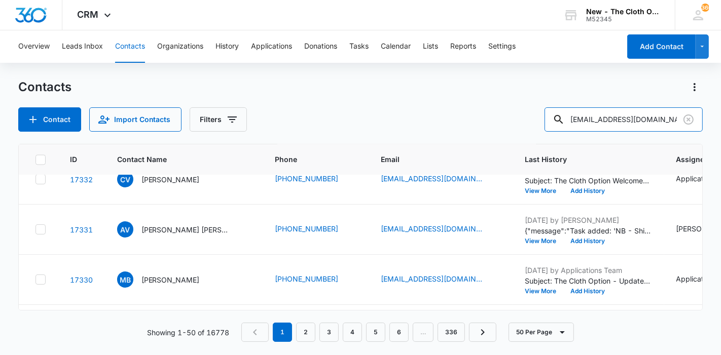
type input "[EMAIL_ADDRESS][DOMAIN_NAME]"
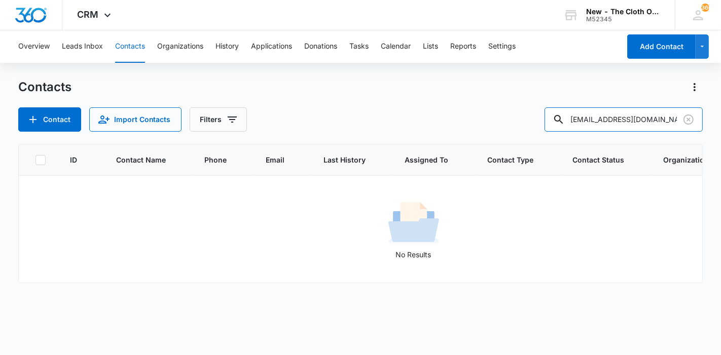
scroll to position [0, 0]
